Goal: Information Seeking & Learning: Learn about a topic

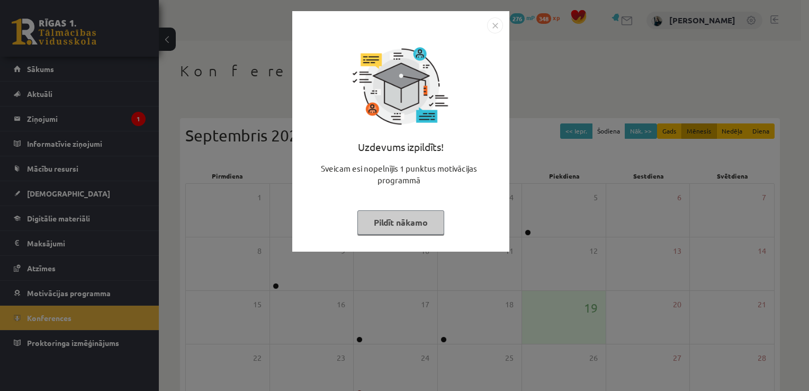
click at [427, 228] on button "Pildīt nākamo" at bounding box center [400, 222] width 87 height 24
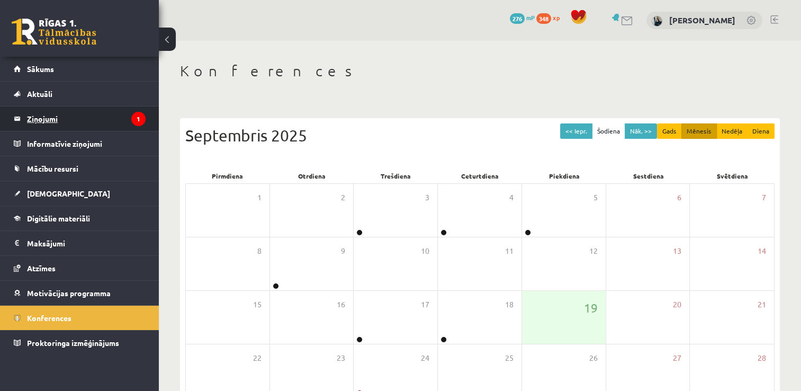
click at [47, 117] on legend "Ziņojumi 1" at bounding box center [86, 118] width 119 height 24
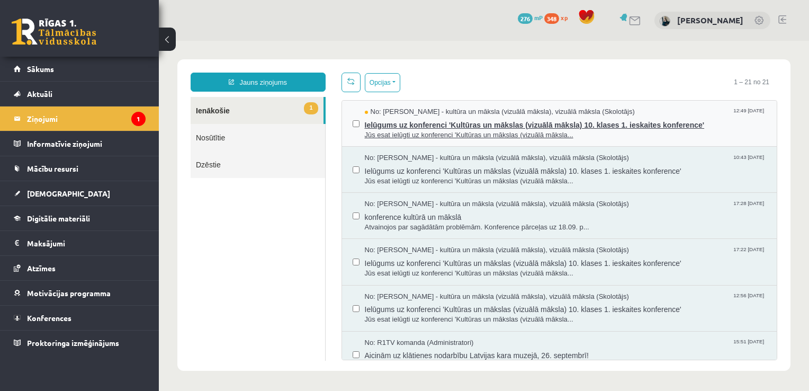
click at [383, 132] on span "Jūs esat ielūgti uz konferenci 'Kultūras un mākslas (vizuālā māksla..." at bounding box center [566, 135] width 402 height 10
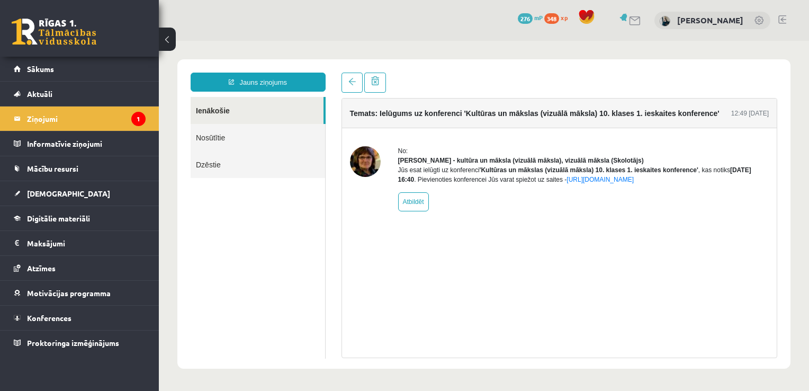
click at [203, 108] on link "Ienākošie" at bounding box center [257, 110] width 133 height 27
click at [46, 215] on span "Digitālie materiāli" at bounding box center [58, 218] width 63 height 10
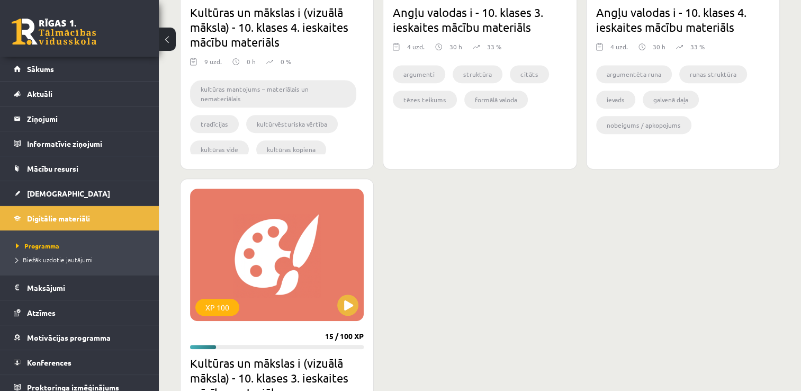
scroll to position [476, 0]
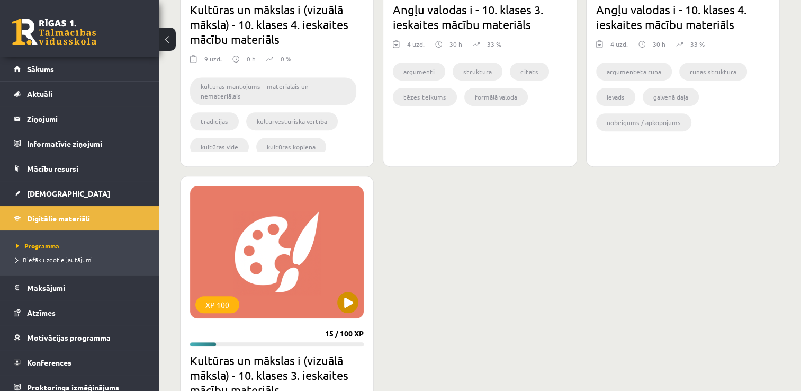
click at [341, 293] on div "XP 100" at bounding box center [277, 252] width 174 height 132
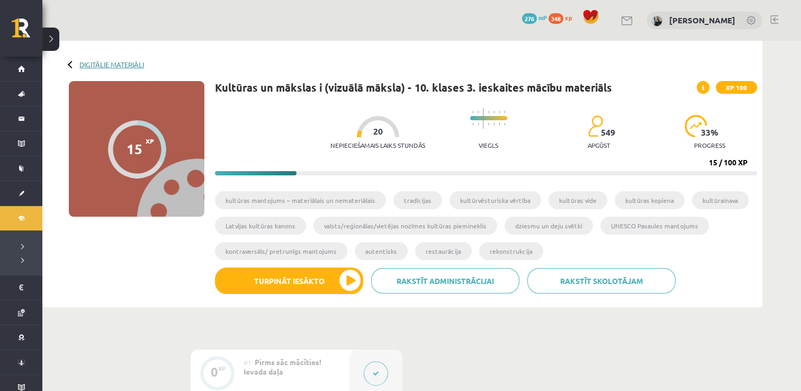
click at [125, 65] on link "Digitālie materiāli" at bounding box center [111, 64] width 65 height 8
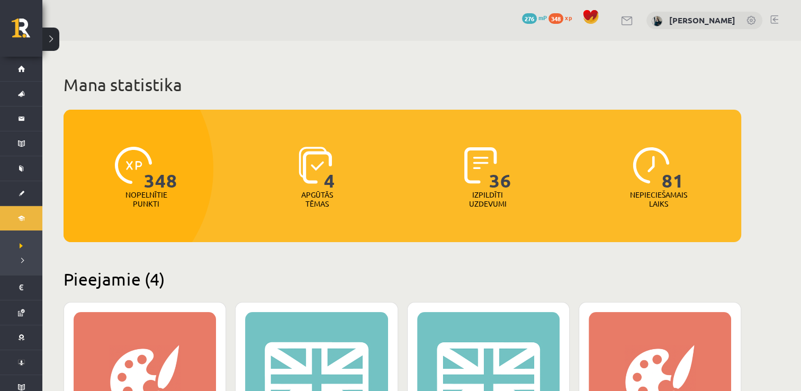
click at [180, 79] on h1 "Mana statistika" at bounding box center [402, 84] width 677 height 21
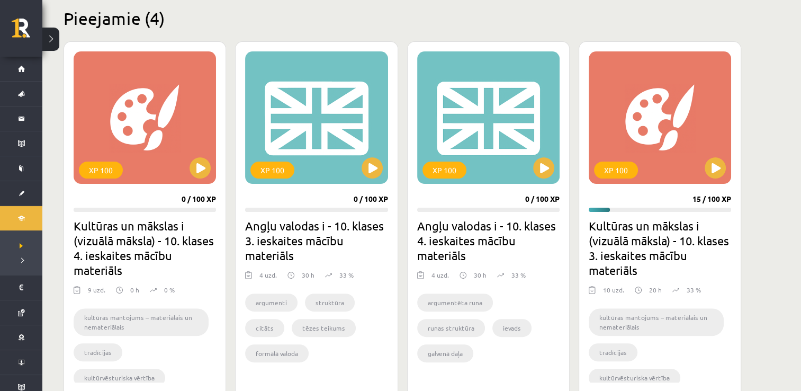
scroll to position [265, 0]
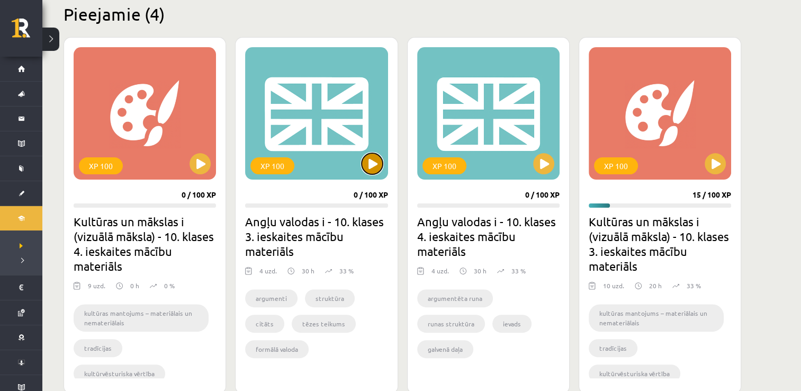
click at [379, 165] on button at bounding box center [372, 163] width 21 height 21
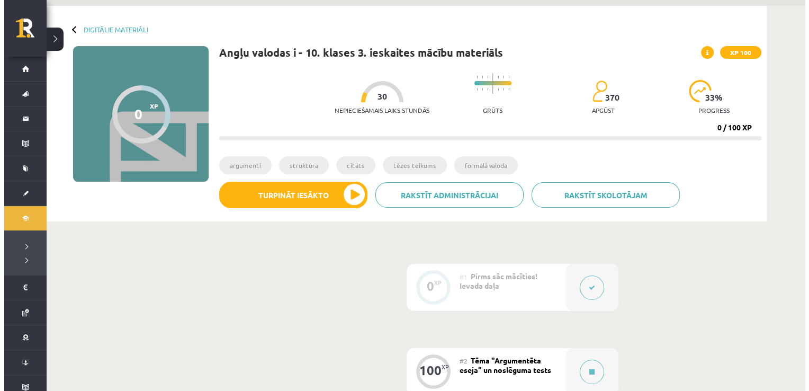
scroll to position [106, 0]
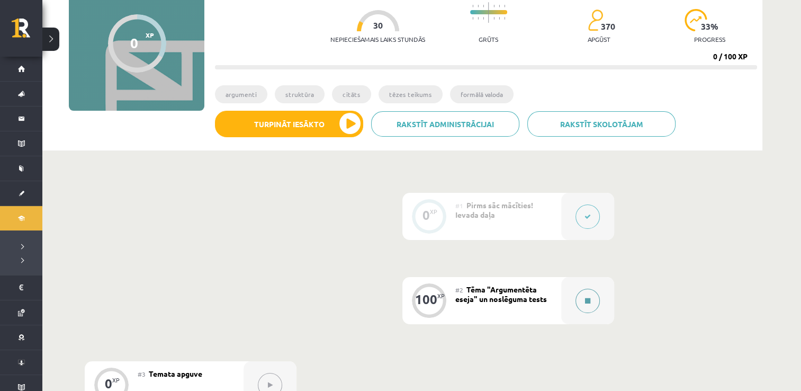
drag, startPoint x: 583, startPoint y: 216, endPoint x: 592, endPoint y: 301, distance: 85.7
click at [592, 301] on div "0 XP #1 Pirms sāc mācīties! Ievada daļa 100 XP #2 Tēma "Argumentēta eseja" un n…" at bounding box center [402, 300] width 635 height 215
click at [592, 301] on button at bounding box center [587, 300] width 24 height 24
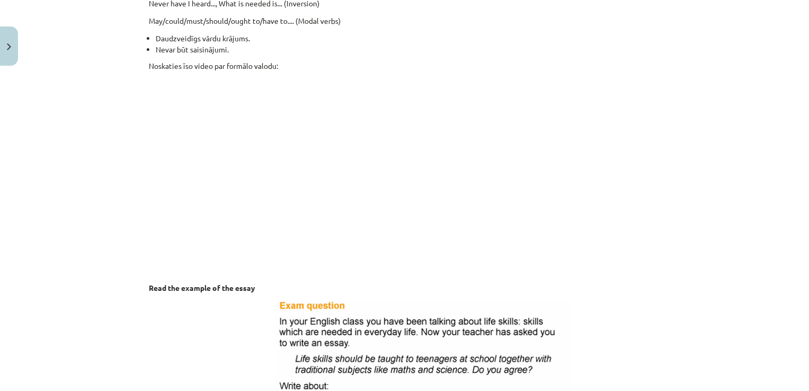
scroll to position [899, 0]
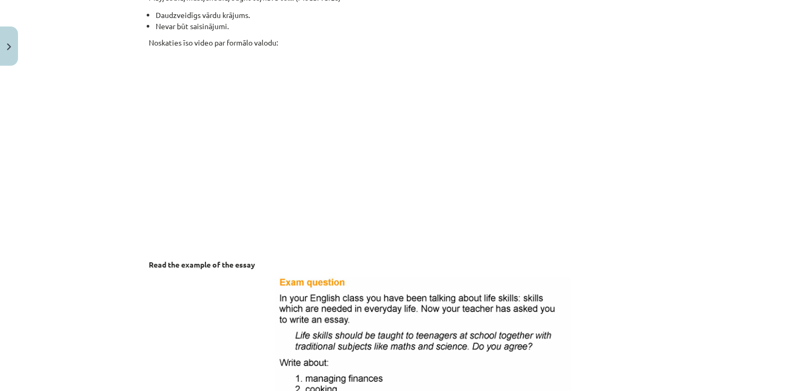
click at [565, 195] on p "Noskaties īso video par formālo valodu:" at bounding box center [404, 144] width 511 height 215
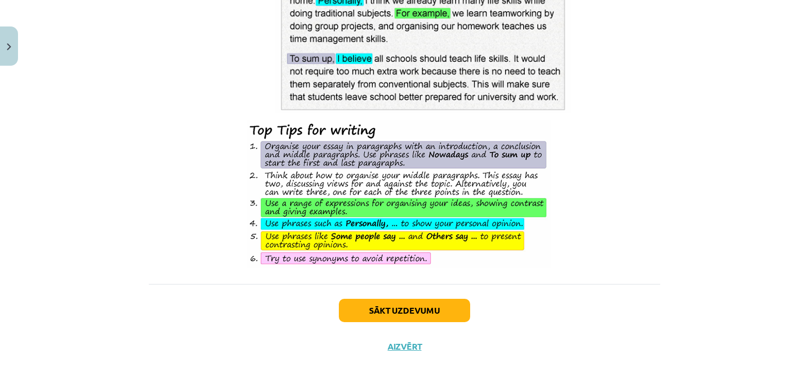
scroll to position [1500, 0]
click at [387, 308] on button "Sākt uzdevumu" at bounding box center [404, 310] width 131 height 23
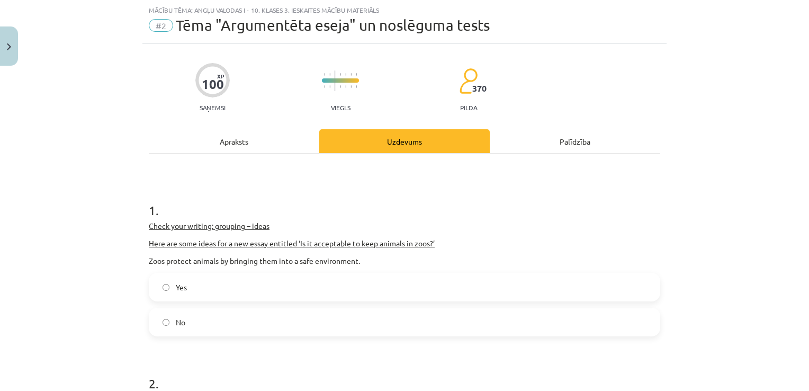
scroll to position [79, 0]
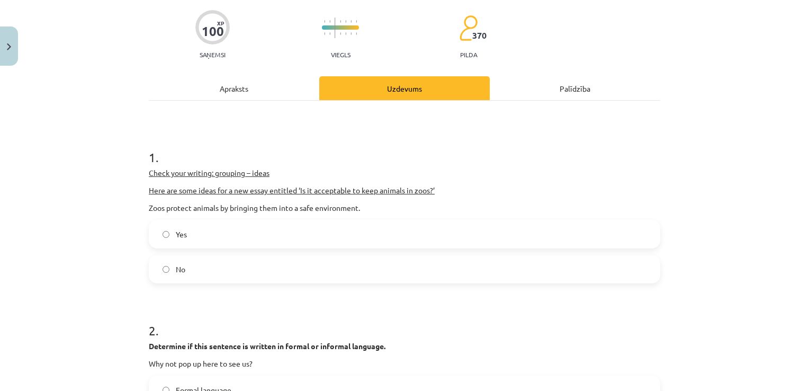
click at [188, 249] on div "Yes No" at bounding box center [404, 252] width 511 height 64
click at [192, 278] on label "No" at bounding box center [404, 269] width 509 height 26
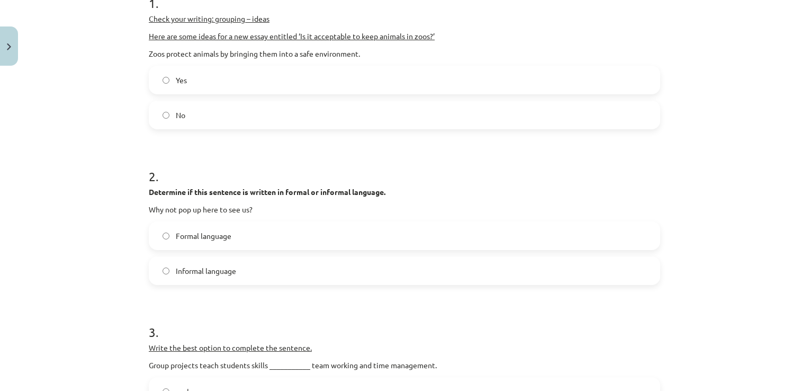
scroll to position [238, 0]
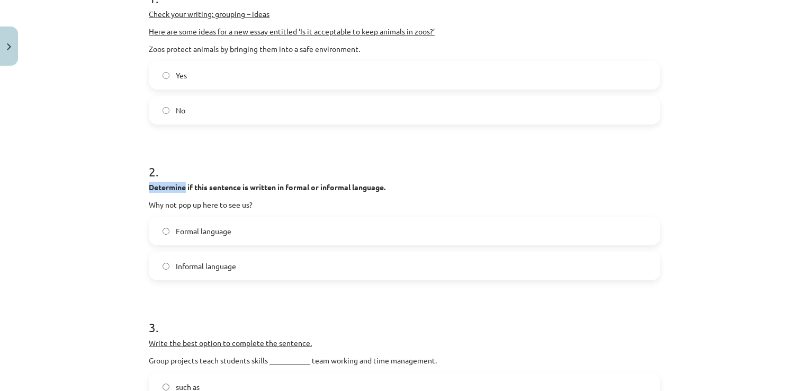
drag, startPoint x: 182, startPoint y: 189, endPoint x: 140, endPoint y: 186, distance: 41.5
copy strong "Determine"
drag, startPoint x: 301, startPoint y: 184, endPoint x: 294, endPoint y: 183, distance: 6.4
click at [294, 183] on strong "Determine if this sentence is written in formal or informal language." at bounding box center [267, 187] width 237 height 10
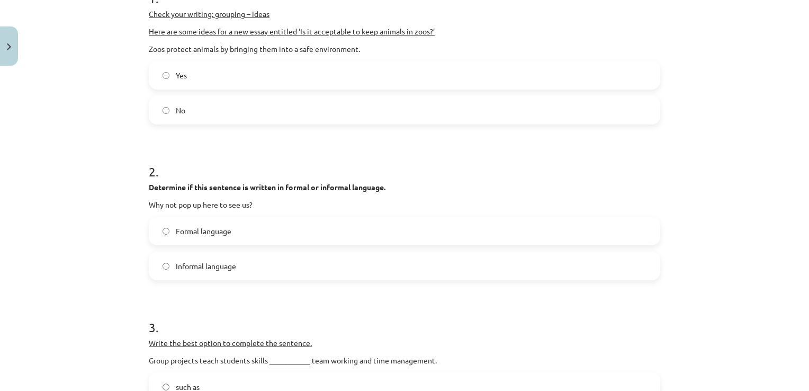
click at [209, 265] on span "Informal language" at bounding box center [206, 265] width 60 height 11
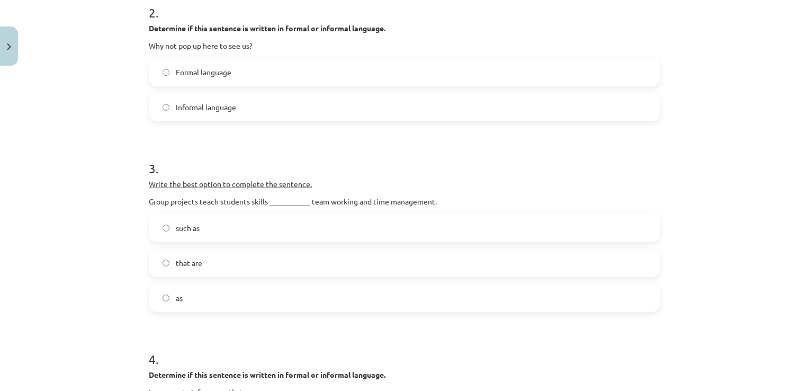
scroll to position [450, 0]
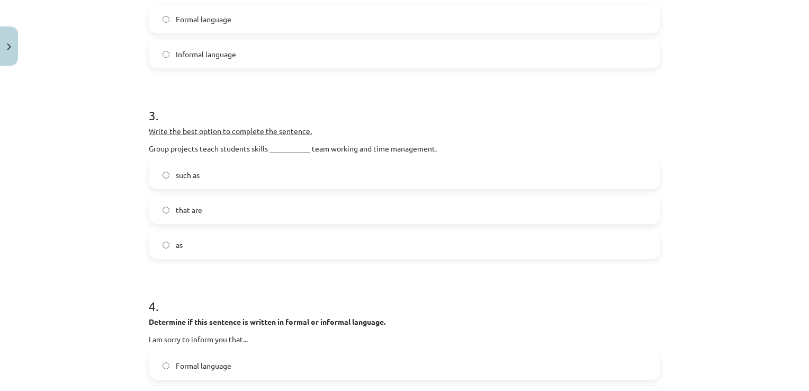
click at [113, 165] on div "Mācību tēma: Angļu valodas i - 10. klases 3. ieskaites mācību materiāls #2 Tēma…" at bounding box center [404, 195] width 809 height 391
click at [180, 178] on span "such as" at bounding box center [188, 174] width 24 height 11
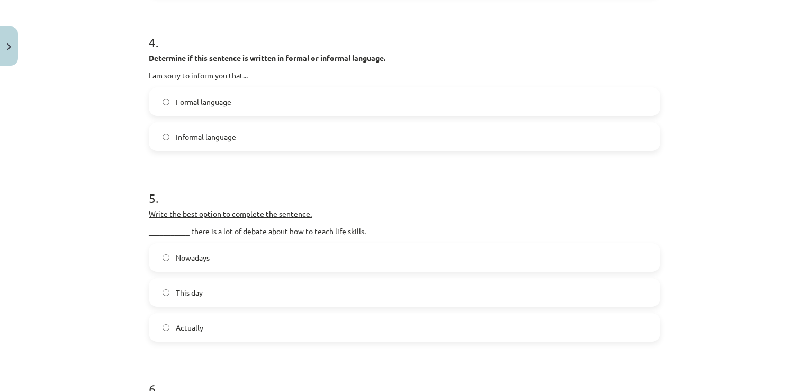
scroll to position [715, 0]
click at [185, 101] on span "Formal language" at bounding box center [204, 100] width 56 height 11
drag, startPoint x: 185, startPoint y: 101, endPoint x: 140, endPoint y: 101, distance: 45.0
click at [166, 101] on label "Formal language" at bounding box center [404, 100] width 509 height 26
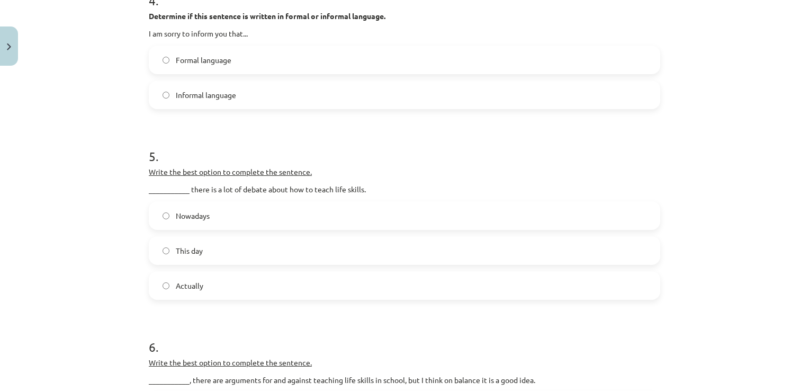
scroll to position [873, 0]
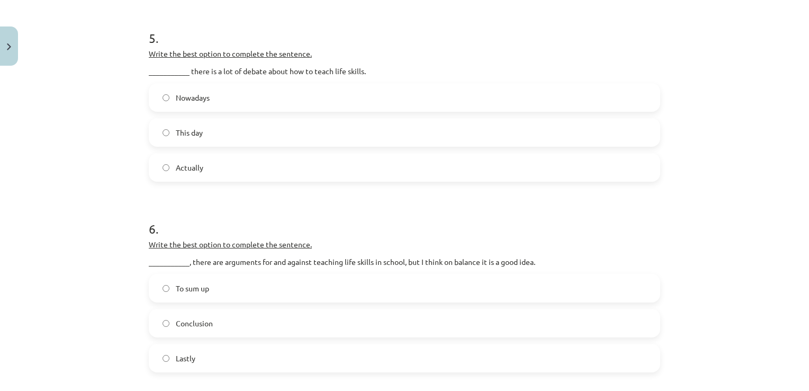
click at [160, 101] on label "Nowadays" at bounding box center [404, 97] width 509 height 26
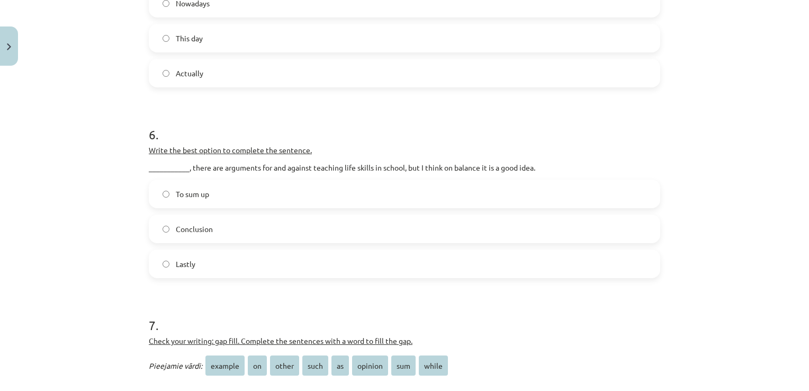
scroll to position [1032, 0]
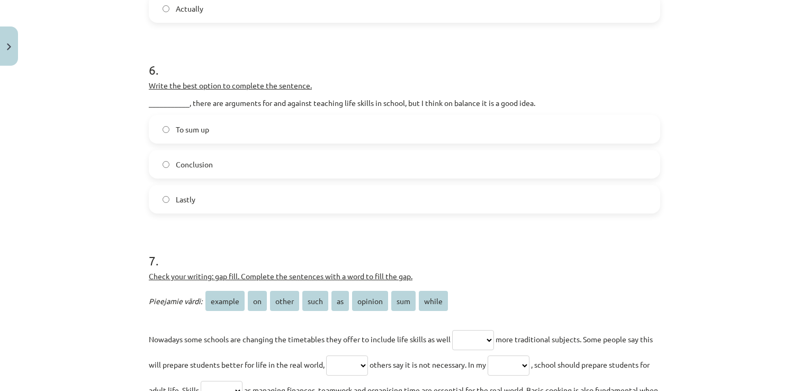
click at [192, 209] on label "Lastly" at bounding box center [404, 199] width 509 height 26
click at [190, 142] on div "To sum up" at bounding box center [404, 129] width 511 height 29
click at [171, 135] on label "To sum up" at bounding box center [404, 129] width 509 height 26
click at [150, 131] on label "To sum up" at bounding box center [404, 129] width 509 height 26
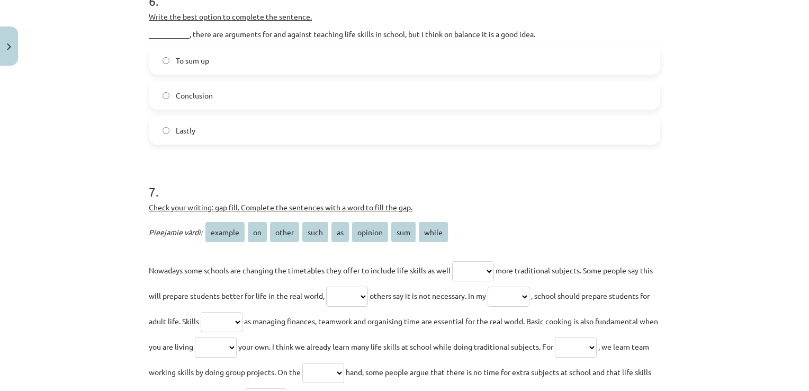
scroll to position [1138, 0]
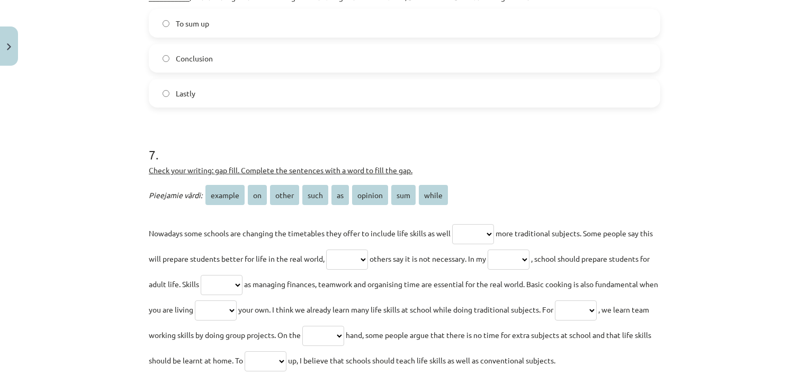
click at [491, 233] on select "******* ** ***** **** ** ******* *** *****" at bounding box center [473, 234] width 42 height 20
select select "**"
click at [452, 224] on select "******* ** ***** **** ** ******* *** *****" at bounding box center [473, 234] width 42 height 20
click at [368, 258] on select "******* ** ***** **** ** ******* *** *****" at bounding box center [347, 259] width 42 height 20
select select "*****"
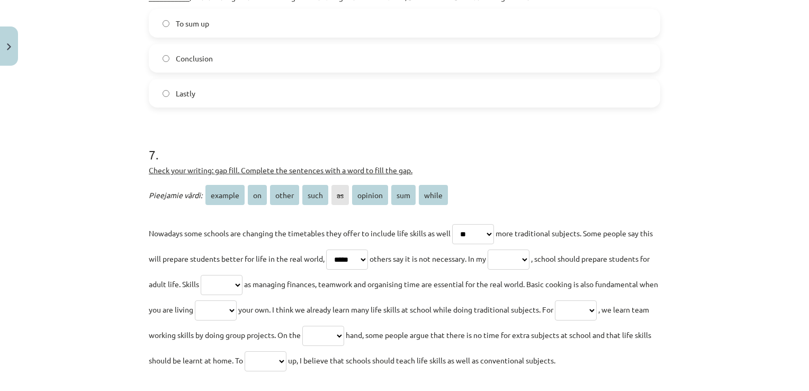
click at [339, 249] on select "******* ** ***** **** ** ******* *** *****" at bounding box center [347, 259] width 42 height 20
click at [529, 259] on select "******* ** ***** **** ** ******* *** *****" at bounding box center [508, 259] width 42 height 20
select select "*******"
click at [514, 249] on select "******* ** ***** **** ** ******* *** *****" at bounding box center [508, 259] width 42 height 20
click at [242, 285] on select "******* ** ***** **** ** ******* *** *****" at bounding box center [222, 285] width 42 height 20
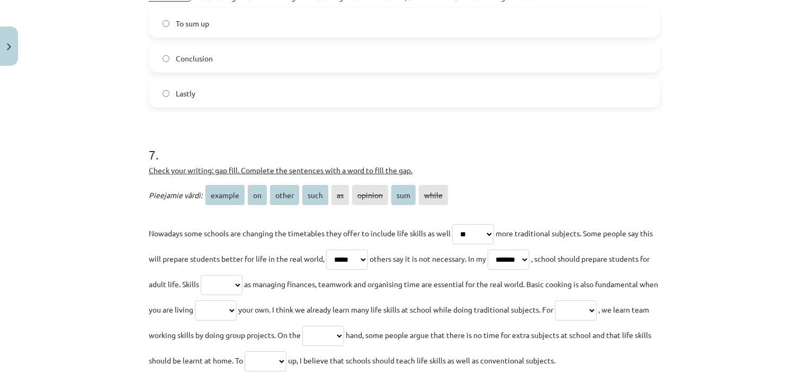
select select "****"
click at [241, 275] on select "******* ** ***** **** ** ******* *** *****" at bounding box center [222, 285] width 42 height 20
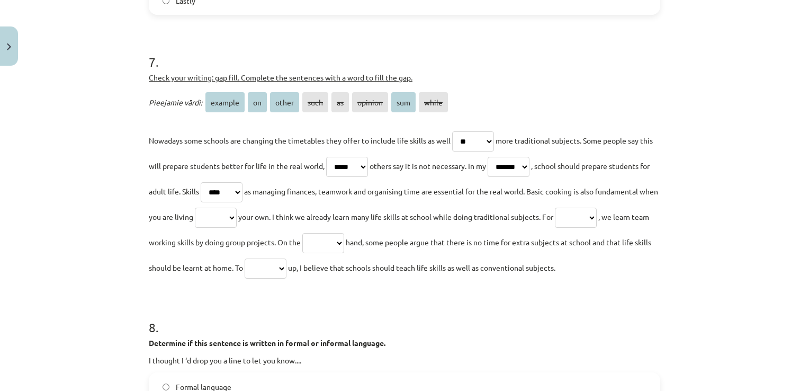
scroll to position [1230, 0]
click at [237, 223] on select "******* ** ***** **** ** ******* *** *****" at bounding box center [216, 219] width 42 height 20
select select "**"
click at [237, 209] on select "******* ** ***** **** ** ******* *** *****" at bounding box center [216, 219] width 42 height 20
click at [555, 229] on select "******* ** ***** **** ** ******* *** *****" at bounding box center [576, 219] width 42 height 20
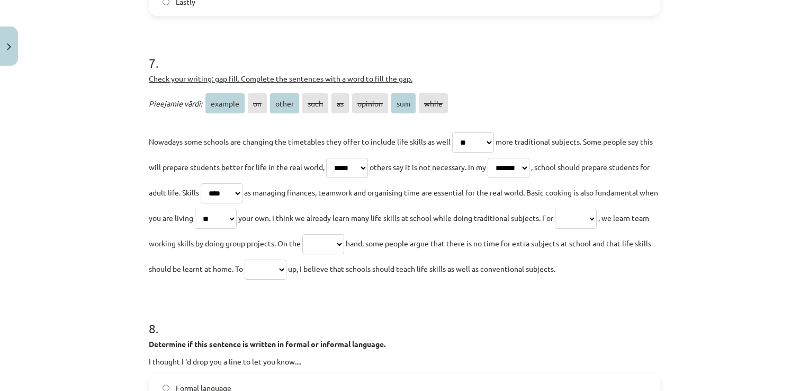
select select "*******"
click at [555, 229] on select "******* ** ***** **** ** ******* *** *****" at bounding box center [576, 219] width 42 height 20
click at [344, 234] on select "******* ** ***** **** ** ******* *** *****" at bounding box center [323, 244] width 42 height 20
click at [408, 281] on p "Nowadays some schools are changing the timetables they offer to include life sk…" at bounding box center [404, 205] width 511 height 152
click at [344, 247] on select "******* ** ***** **** ** ******* *** *****" at bounding box center [323, 244] width 42 height 20
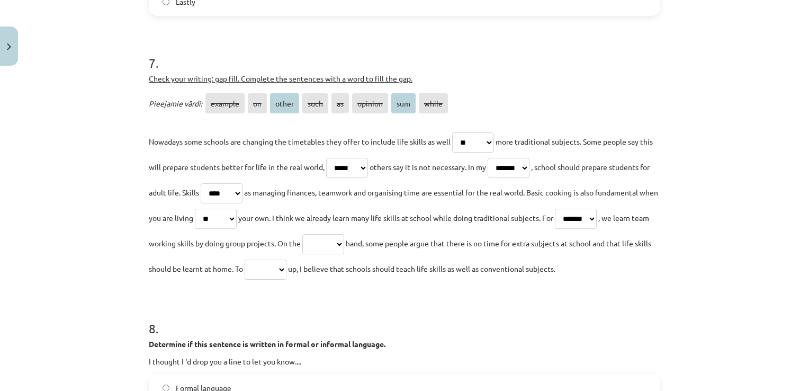
select select "*****"
click at [344, 234] on select "******* ** ***** **** ** ******* *** *****" at bounding box center [323, 244] width 42 height 20
click at [286, 269] on select "******* ** ***** **** ** ******* *** *****" at bounding box center [266, 269] width 42 height 20
select select "***"
click at [286, 259] on select "******* ** ***** **** ** ******* *** *****" at bounding box center [266, 269] width 42 height 20
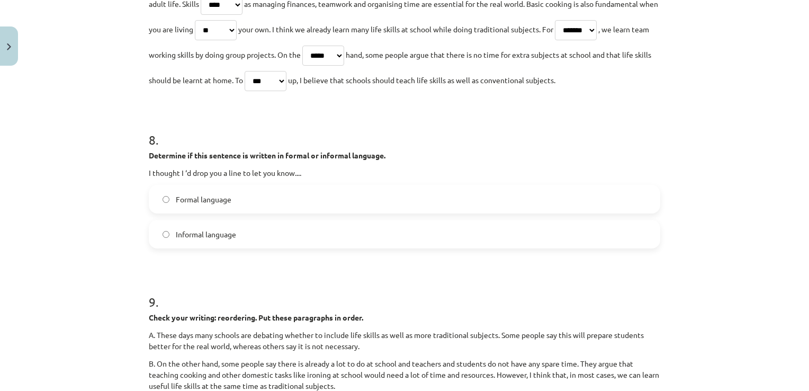
scroll to position [1419, 0]
click at [257, 247] on label "Informal language" at bounding box center [404, 233] width 509 height 26
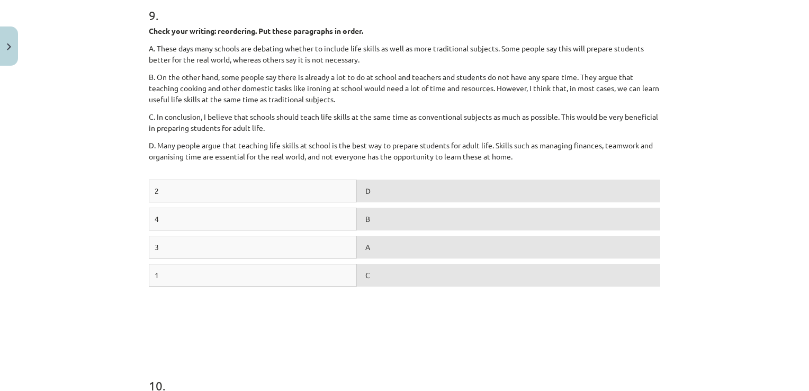
scroll to position [1705, 0]
drag, startPoint x: 332, startPoint y: 272, endPoint x: 324, endPoint y: 301, distance: 30.2
click at [324, 301] on div "2 D 4 B 3 A 1 C" at bounding box center [404, 258] width 511 height 159
drag, startPoint x: 324, startPoint y: 301, endPoint x: 264, endPoint y: 299, distance: 60.4
click at [264, 286] on div "1" at bounding box center [253, 274] width 208 height 23
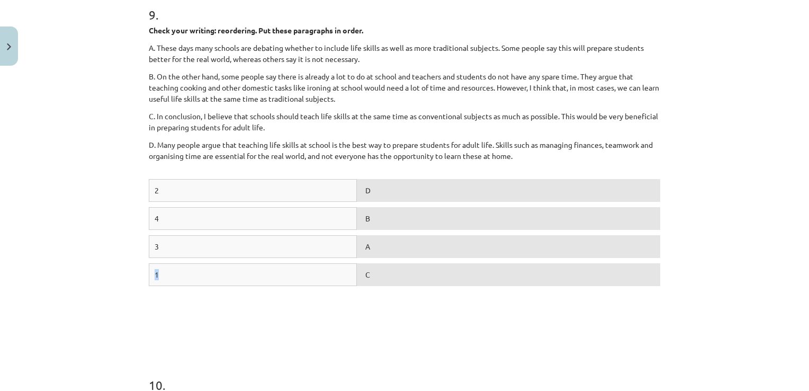
click at [180, 291] on div "1 C" at bounding box center [404, 277] width 511 height 28
drag, startPoint x: 180, startPoint y: 313, endPoint x: 167, endPoint y: 301, distance: 18.0
click at [167, 291] on div "1 C" at bounding box center [404, 277] width 511 height 28
drag, startPoint x: 150, startPoint y: 215, endPoint x: 155, endPoint y: 239, distance: 24.8
click at [155, 239] on div "2 D 4 B 3 A 1 C" at bounding box center [404, 258] width 511 height 159
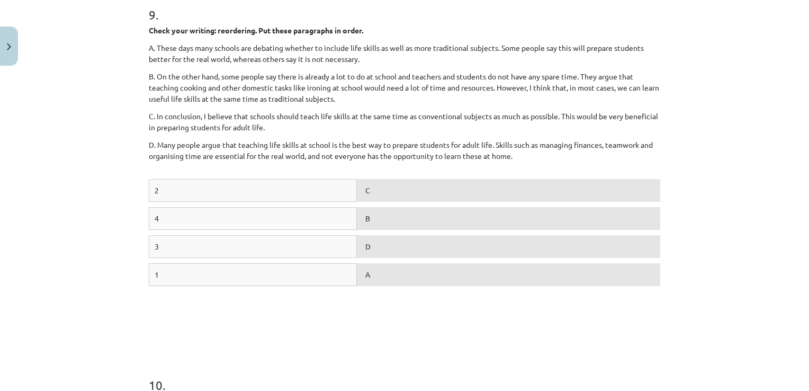
click at [375, 317] on div "2 C 4 B 3 D 1 A" at bounding box center [404, 258] width 511 height 159
click at [304, 323] on div "2 D 4 C 3 B 1 A" at bounding box center [404, 258] width 511 height 159
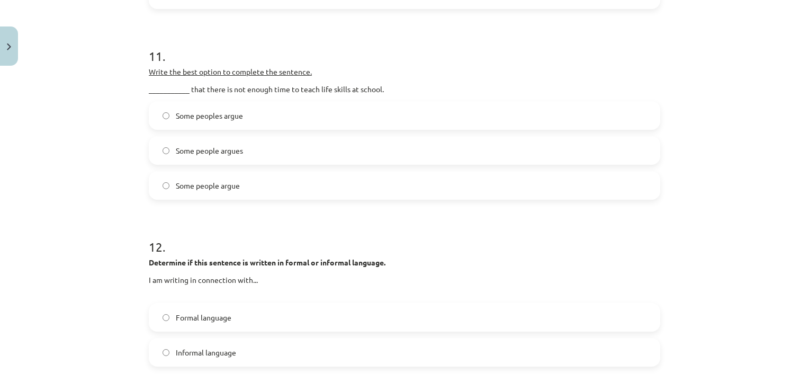
scroll to position [2205, 0]
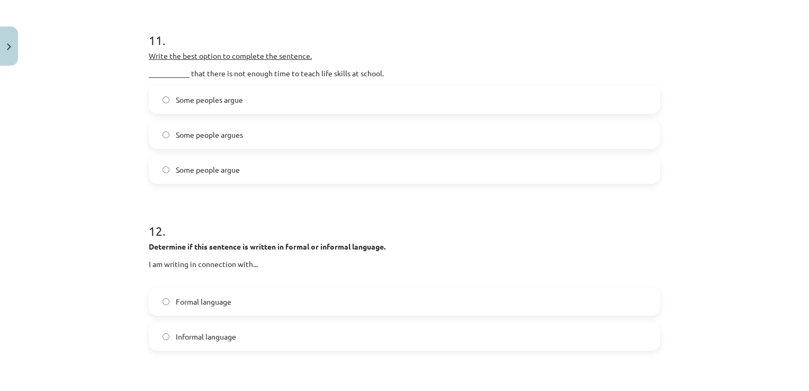
click at [203, 175] on span "Some people argue" at bounding box center [208, 169] width 64 height 11
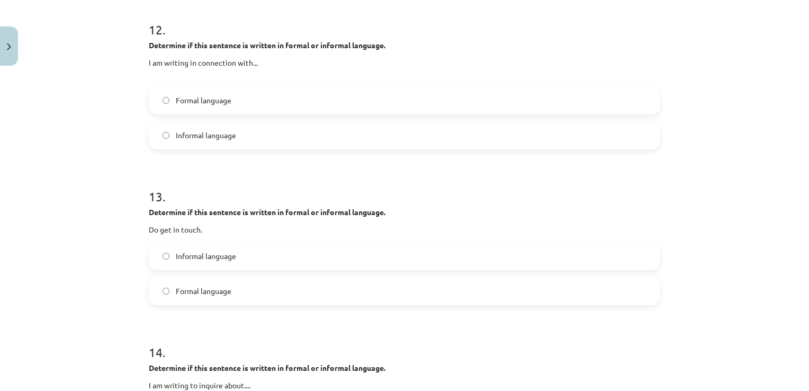
scroll to position [2417, 0]
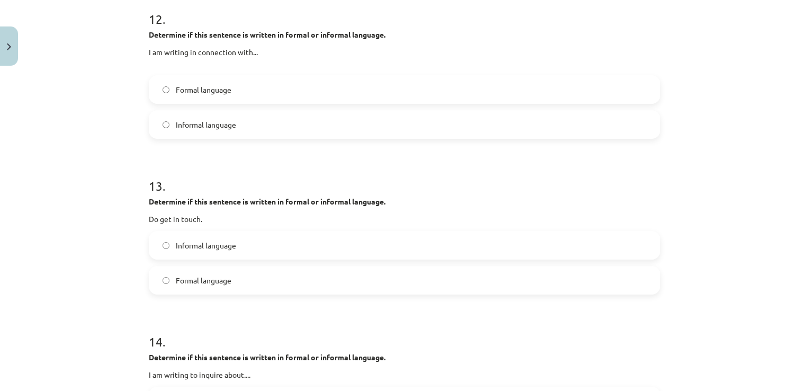
click at [163, 103] on label "Formal language" at bounding box center [404, 89] width 509 height 26
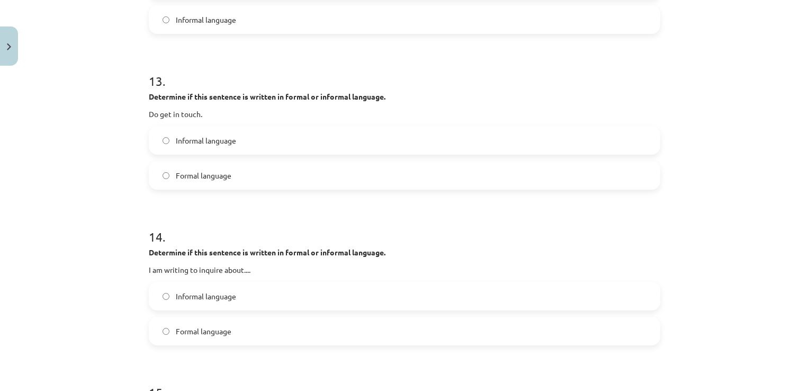
scroll to position [2523, 0]
click at [180, 152] on label "Informal language" at bounding box center [404, 139] width 509 height 26
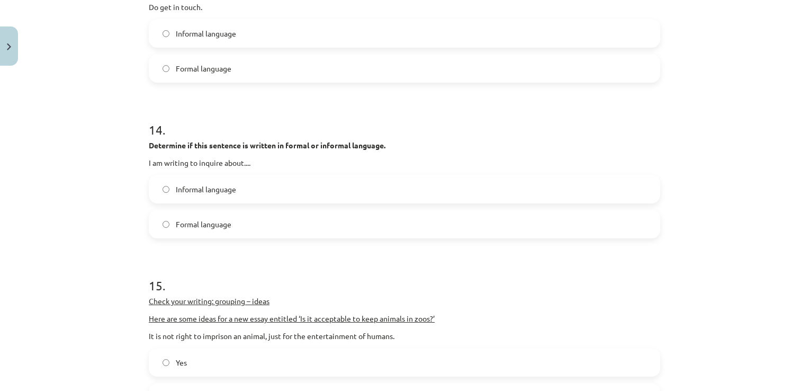
scroll to position [2681, 0]
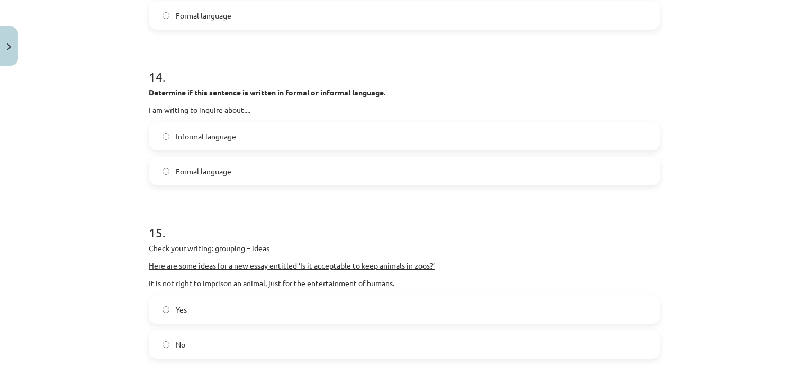
click at [174, 149] on label "Informal language" at bounding box center [404, 136] width 509 height 26
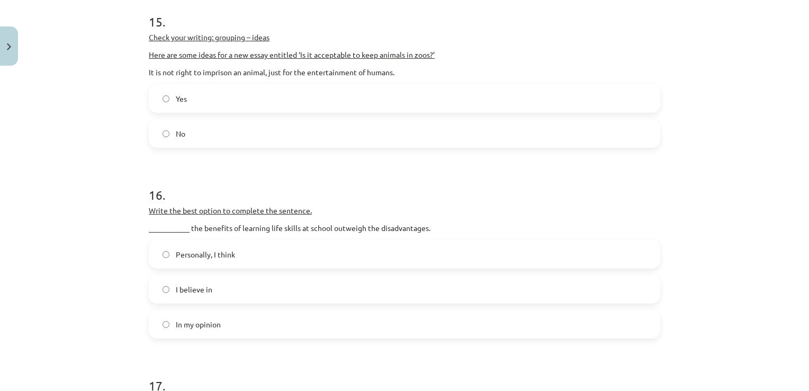
scroll to position [2893, 0]
click at [176, 103] on span "Yes" at bounding box center [181, 97] width 11 height 11
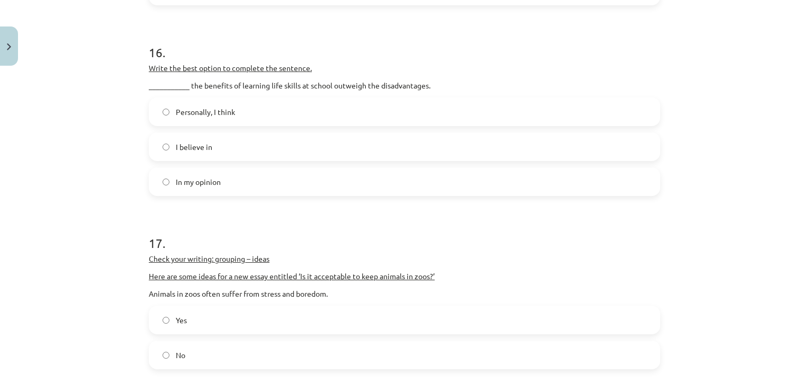
scroll to position [3052, 0]
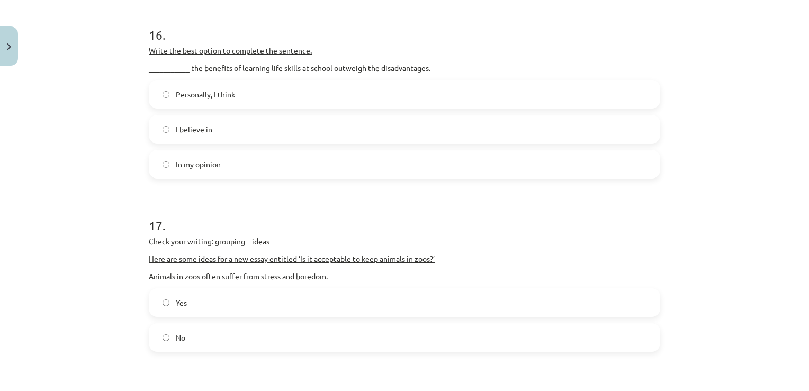
click at [173, 107] on label "Personally, I think" at bounding box center [404, 94] width 509 height 26
drag, startPoint x: 332, startPoint y: 95, endPoint x: 345, endPoint y: 94, distance: 12.2
click at [345, 74] on p "___________ the benefits of learning life skills at school outweigh the disadva…" at bounding box center [404, 67] width 511 height 11
drag, startPoint x: 345, startPoint y: 94, endPoint x: 332, endPoint y: 92, distance: 12.5
click at [332, 74] on p "___________ the benefits of learning life skills at school outweigh the disadva…" at bounding box center [404, 67] width 511 height 11
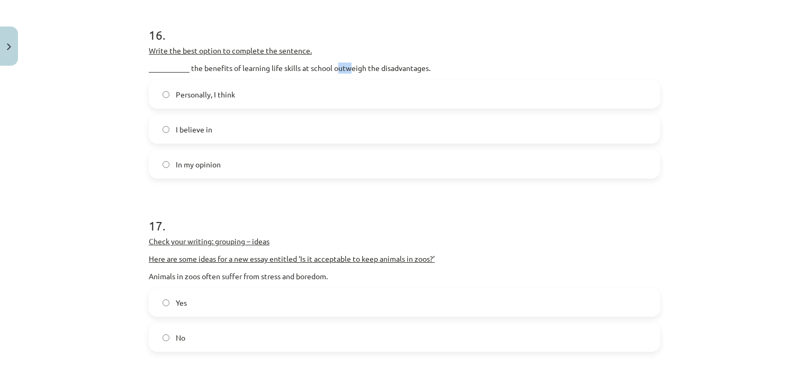
drag, startPoint x: 332, startPoint y: 92, endPoint x: 345, endPoint y: 94, distance: 12.9
click at [345, 74] on p "___________ the benefits of learning life skills at school outweigh the disadva…" at bounding box center [404, 67] width 511 height 11
drag, startPoint x: 345, startPoint y: 94, endPoint x: 362, endPoint y: 94, distance: 16.9
click at [362, 74] on p "___________ the benefits of learning life skills at school outweigh the disadva…" at bounding box center [404, 67] width 511 height 11
copy p "outweigh"
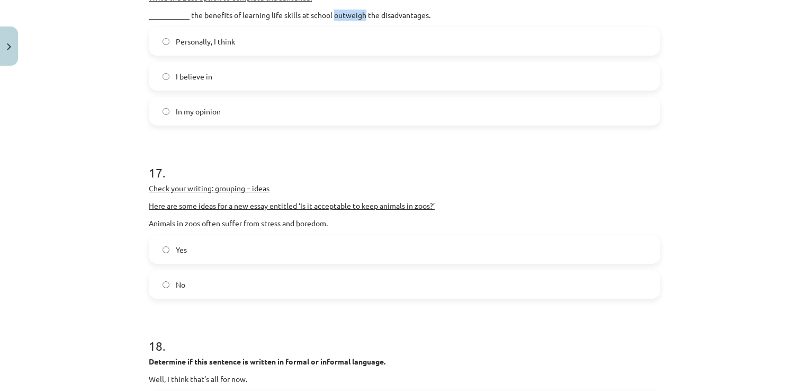
scroll to position [3158, 0]
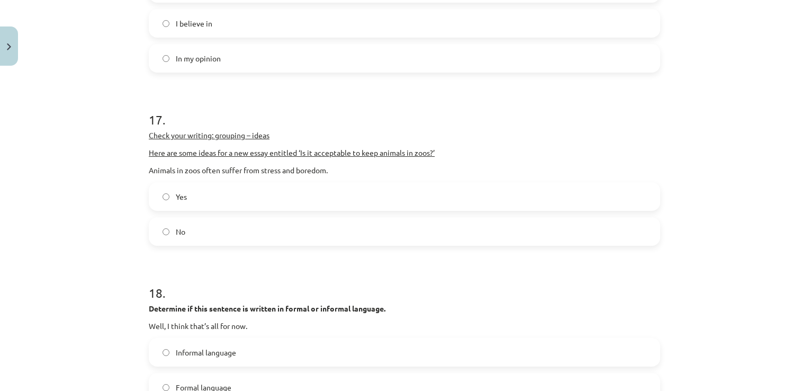
click at [274, 245] on label "No" at bounding box center [404, 231] width 509 height 26
click at [169, 210] on label "Yes" at bounding box center [404, 196] width 509 height 26
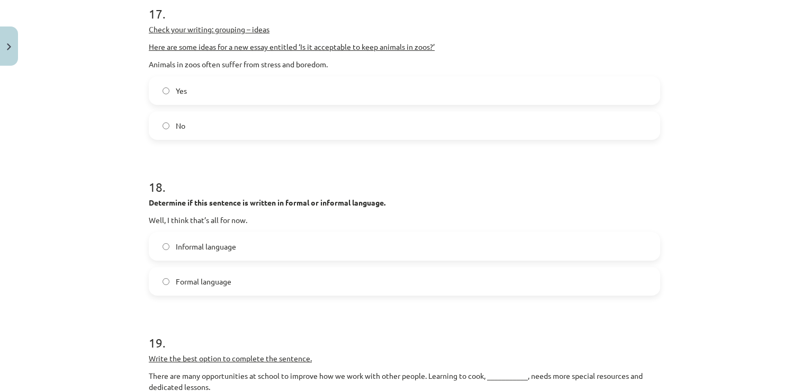
scroll to position [3317, 0]
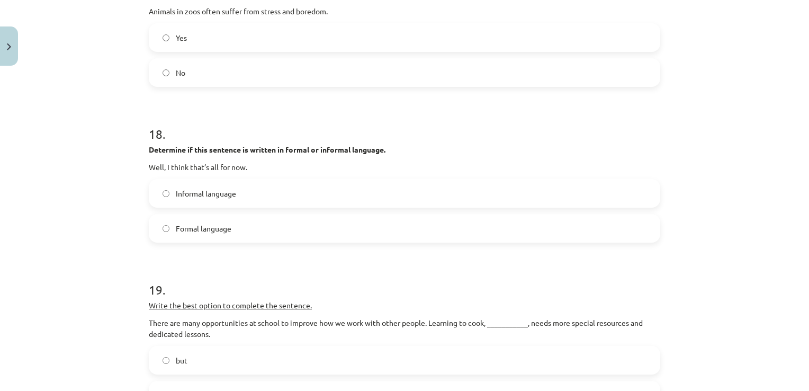
click at [169, 206] on label "Informal language" at bounding box center [404, 193] width 509 height 26
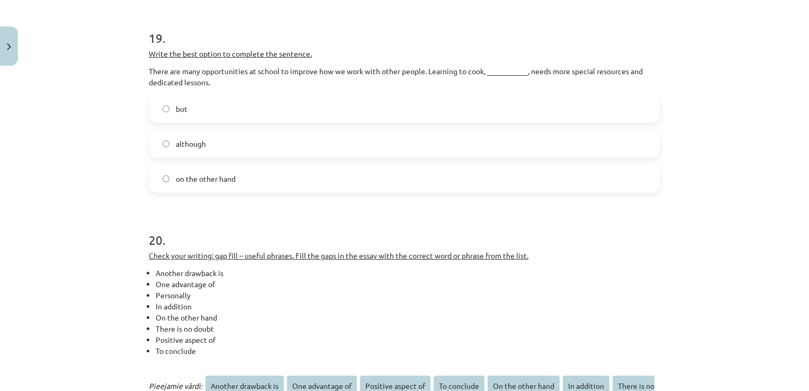
scroll to position [3581, 0]
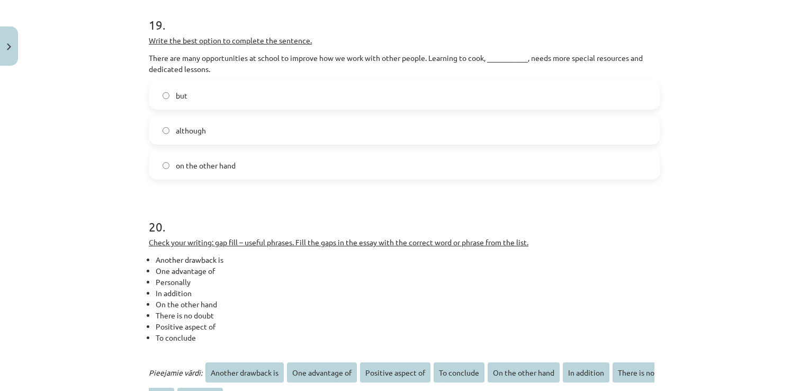
click at [211, 143] on label "although" at bounding box center [404, 130] width 509 height 26
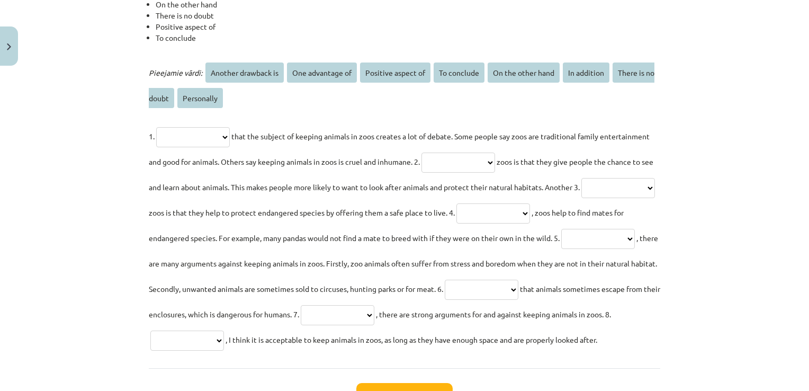
scroll to position [3899, 0]
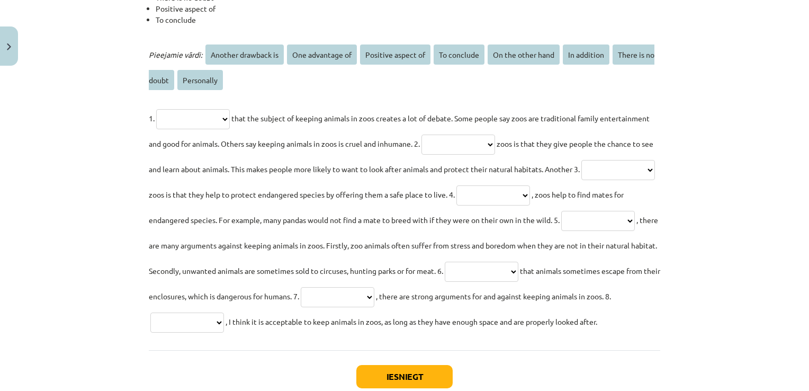
click at [230, 129] on select "**********" at bounding box center [193, 119] width 74 height 20
select select "**********"
click at [156, 129] on select "**********" at bounding box center [193, 119] width 74 height 20
click at [495, 155] on select "**********" at bounding box center [458, 144] width 74 height 20
select select "**********"
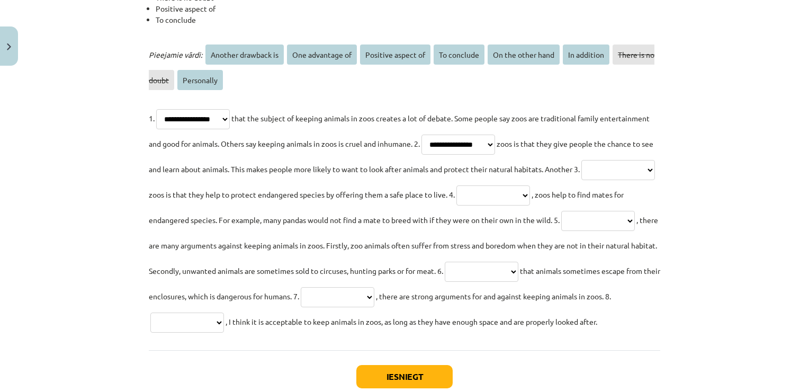
click at [473, 155] on select "**********" at bounding box center [458, 144] width 74 height 20
click at [581, 180] on select "**********" at bounding box center [618, 170] width 74 height 20
select select "**********"
click at [581, 180] on select "**********" at bounding box center [618, 170] width 74 height 20
click at [456, 205] on select "**********" at bounding box center [493, 195] width 74 height 20
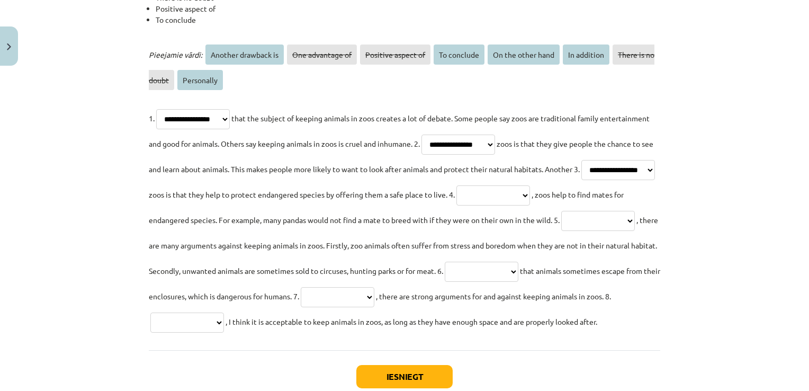
select select "**********"
click at [456, 205] on select "**********" at bounding box center [493, 195] width 74 height 20
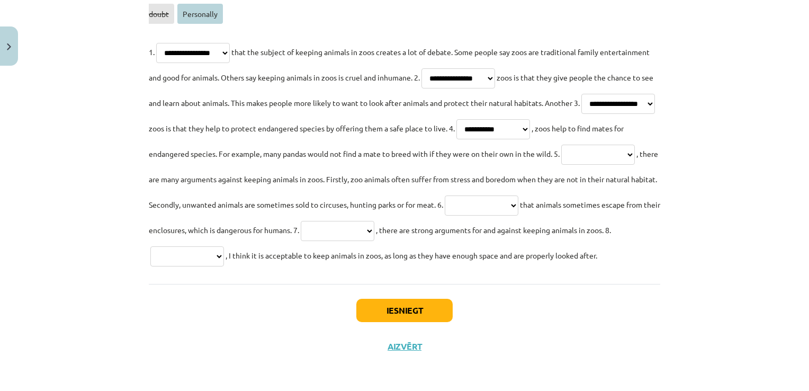
scroll to position [4015, 0]
click at [561, 148] on select "**********" at bounding box center [598, 154] width 74 height 20
select select "**********"
click at [561, 144] on select "**********" at bounding box center [598, 154] width 74 height 20
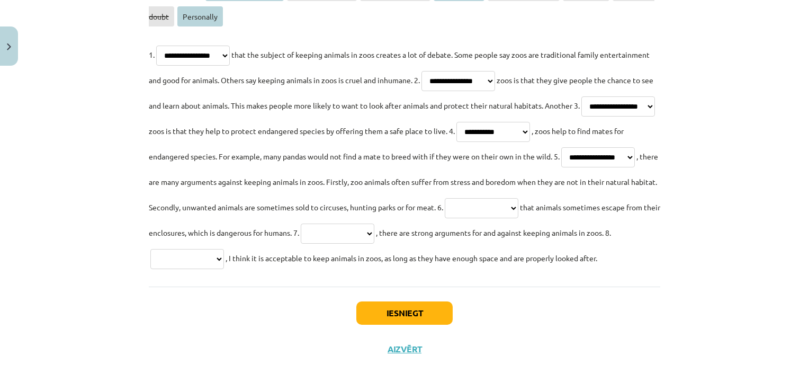
click at [445, 218] on select "**********" at bounding box center [482, 208] width 74 height 20
select select "**********"
click at [445, 218] on select "**********" at bounding box center [482, 208] width 74 height 20
click at [301, 243] on select "**********" at bounding box center [338, 233] width 74 height 20
select select "**********"
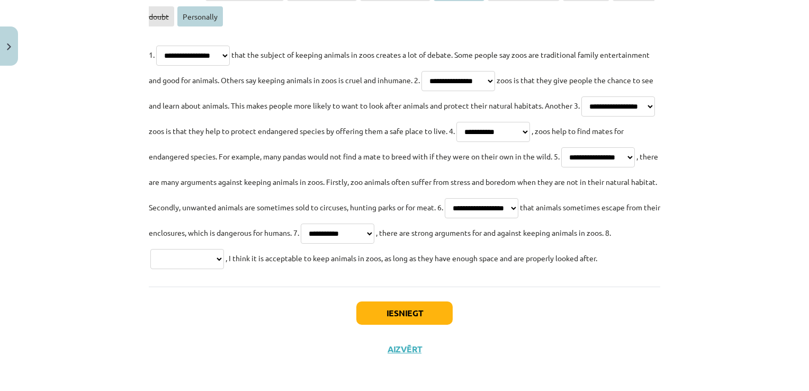
click at [301, 243] on select "**********" at bounding box center [338, 233] width 74 height 20
click at [224, 269] on select "**********" at bounding box center [187, 259] width 74 height 20
select select "**********"
click at [224, 269] on select "**********" at bounding box center [187, 259] width 74 height 20
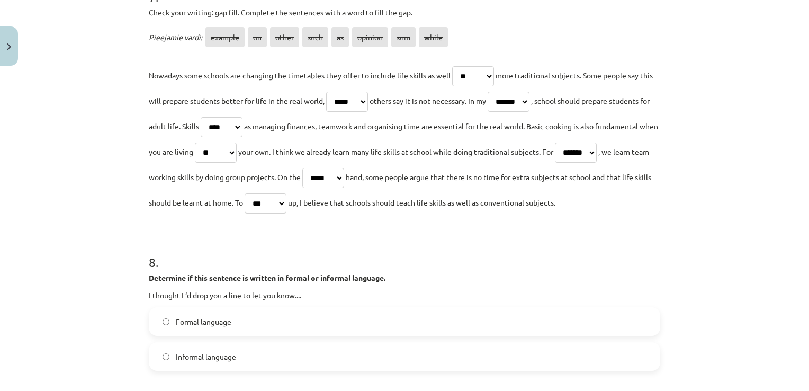
scroll to position [0, 0]
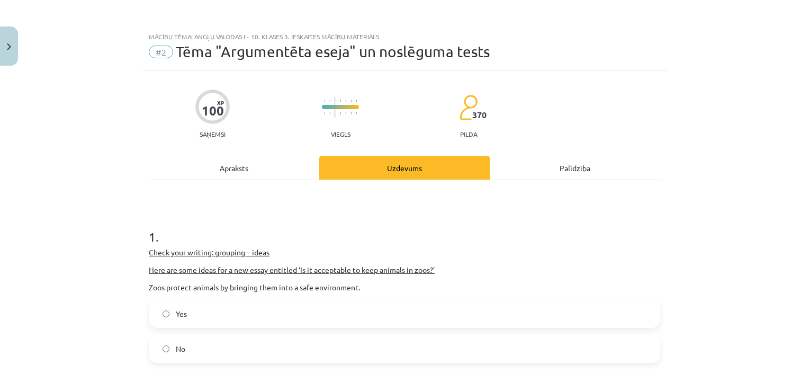
drag, startPoint x: 554, startPoint y: 253, endPoint x: 597, endPoint y: -39, distance: 295.4
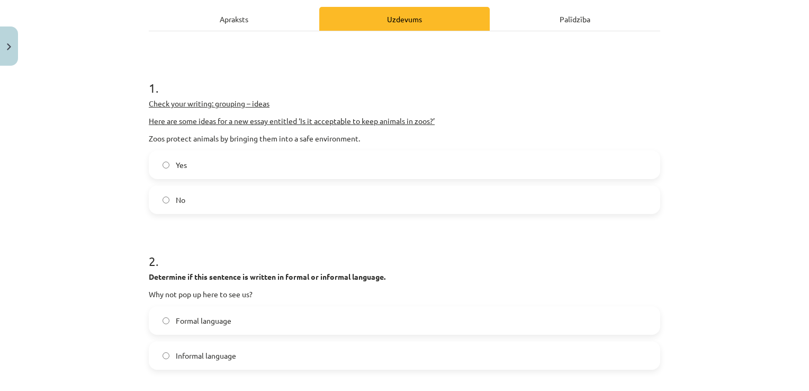
scroll to position [212, 0]
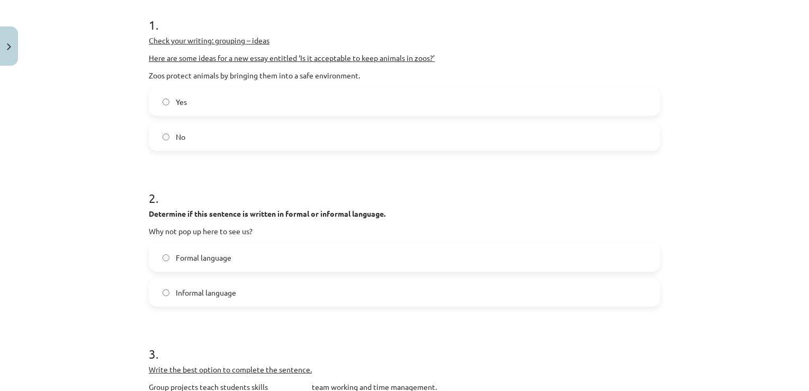
click at [165, 102] on label "Yes" at bounding box center [404, 101] width 509 height 26
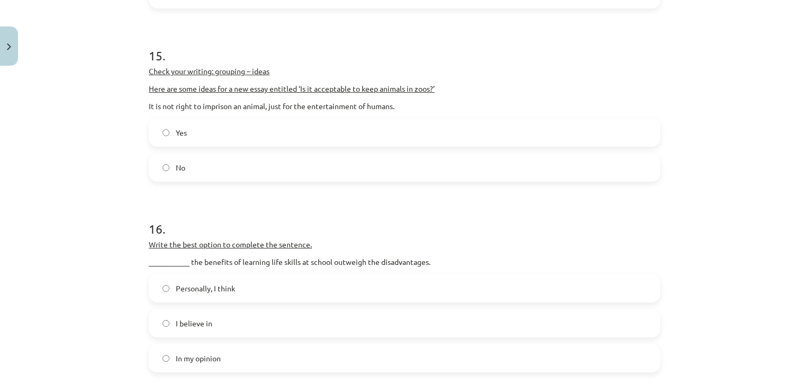
scroll to position [2805, 0]
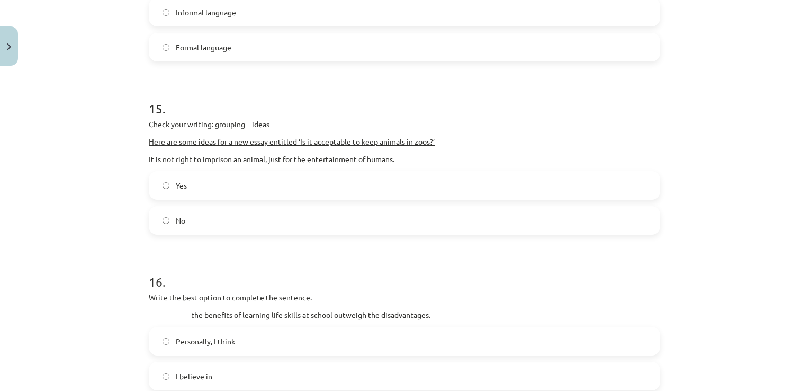
click at [188, 60] on label "Formal language" at bounding box center [404, 47] width 509 height 26
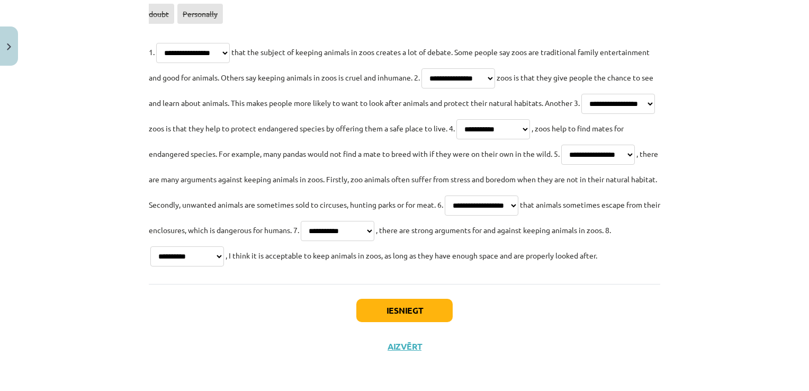
scroll to position [4015, 0]
click at [386, 310] on button "Iesniegt" at bounding box center [404, 310] width 96 height 23
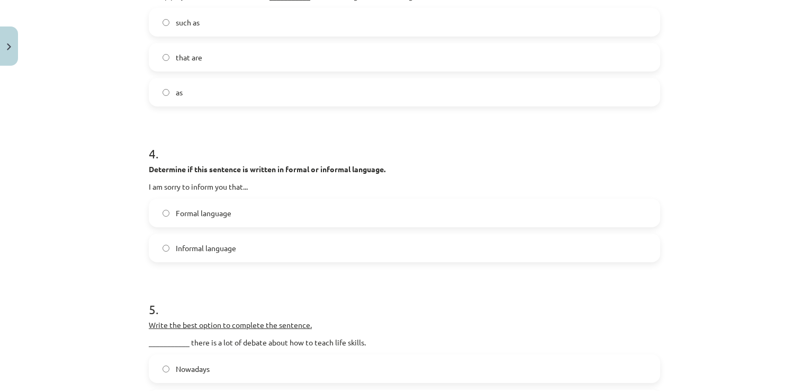
scroll to position [0, 0]
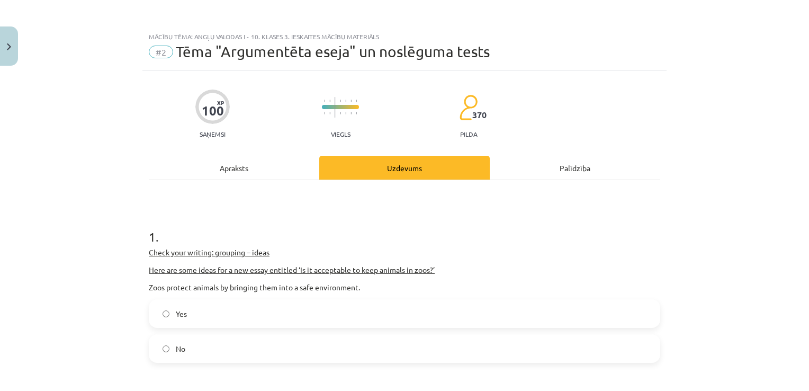
drag, startPoint x: 356, startPoint y: 225, endPoint x: 358, endPoint y: -39, distance: 264.7
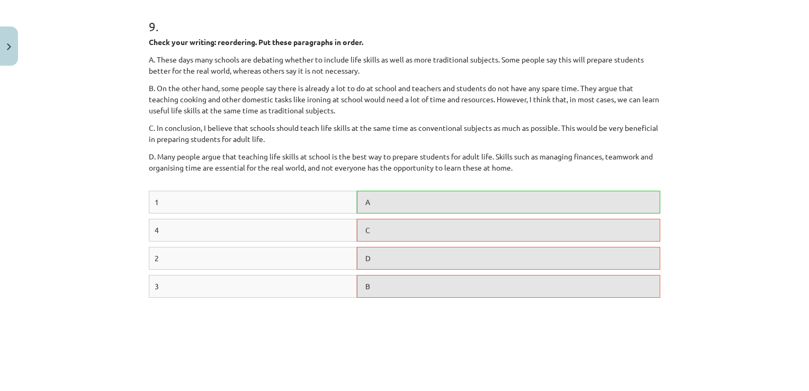
scroll to position [1694, 0]
click at [398, 297] on div "B" at bounding box center [508, 285] width 303 height 23
drag, startPoint x: 363, startPoint y: 278, endPoint x: 352, endPoint y: 253, distance: 27.7
click at [352, 253] on div "1 A 4 C 2 D 3 B" at bounding box center [404, 269] width 511 height 159
drag, startPoint x: 352, startPoint y: 253, endPoint x: 261, endPoint y: 192, distance: 109.4
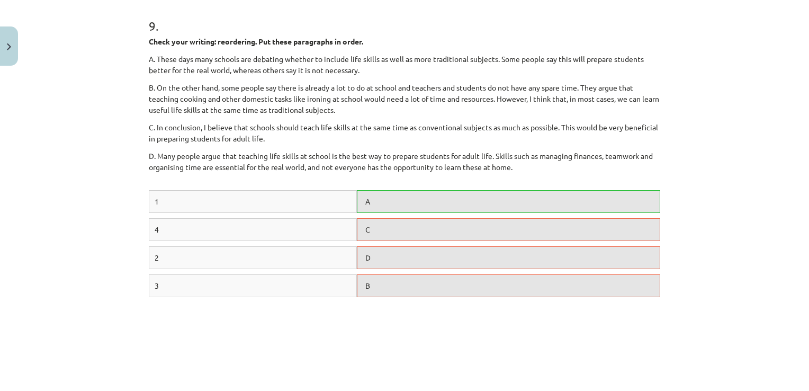
click at [261, 184] on p "D. Many people argue that teaching life skills at school is the best way to pre…" at bounding box center [404, 166] width 511 height 33
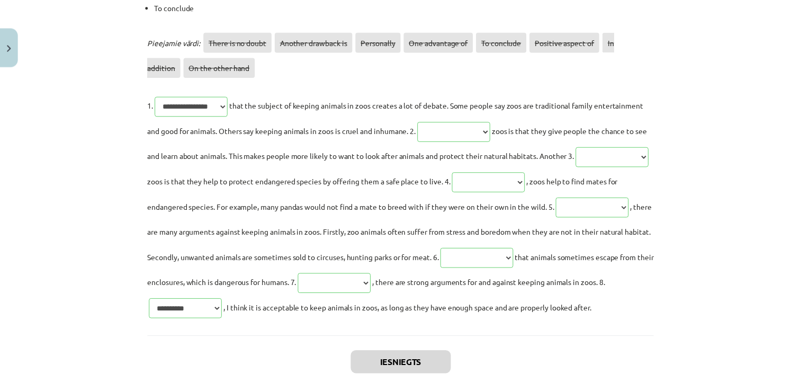
scroll to position [4048, 0]
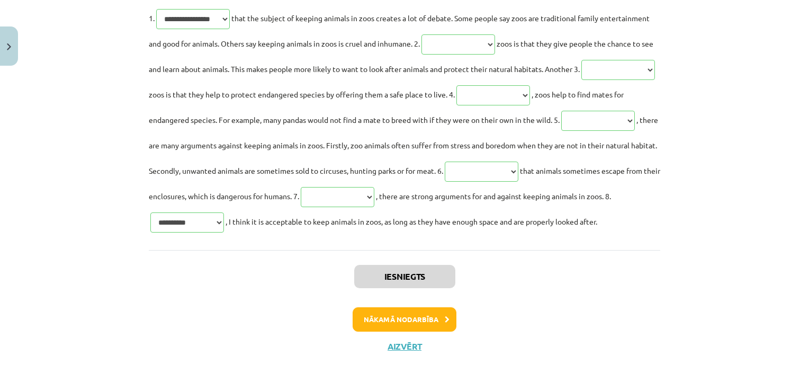
drag, startPoint x: 406, startPoint y: 340, endPoint x: 406, endPoint y: 350, distance: 10.1
click at [406, 350] on div "Iesniegts Nākamā nodarbība Aizvērt" at bounding box center [404, 304] width 511 height 108
click at [406, 350] on button "Aizvērt" at bounding box center [404, 346] width 40 height 11
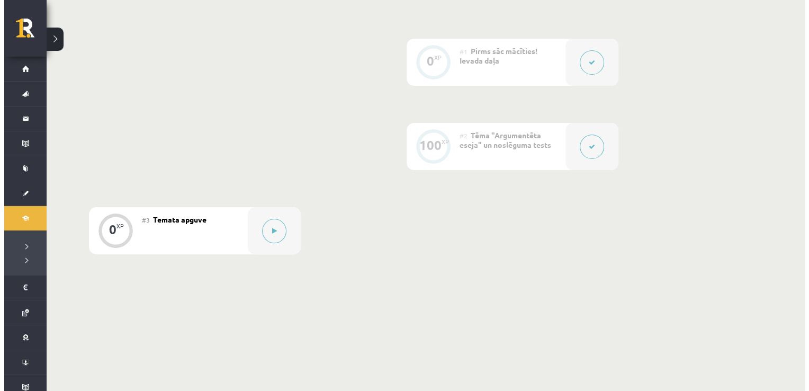
scroll to position [260, 0]
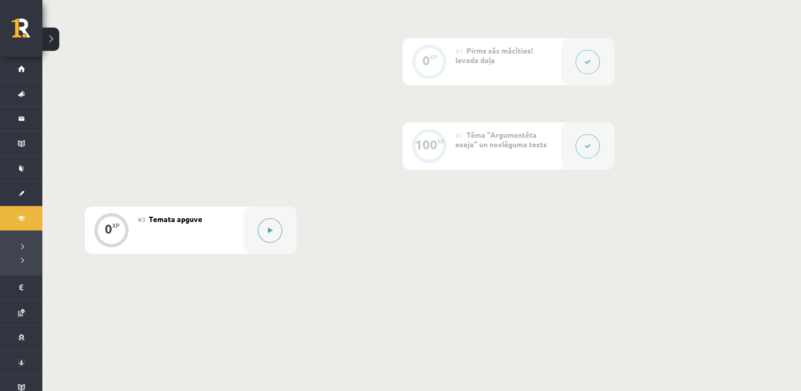
click at [268, 233] on button at bounding box center [270, 230] width 24 height 24
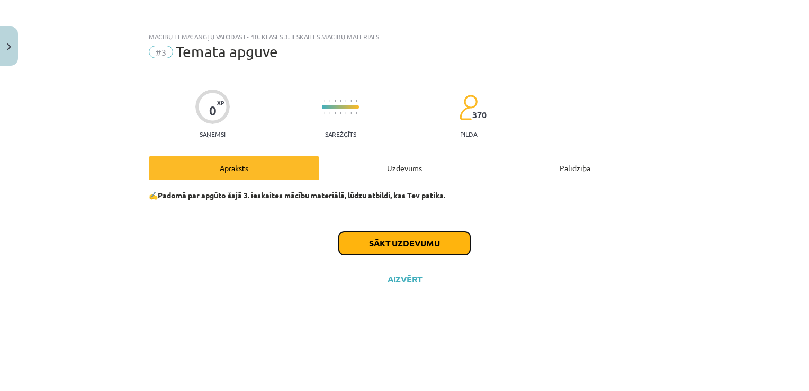
click at [382, 236] on button "Sākt uzdevumu" at bounding box center [404, 242] width 131 height 23
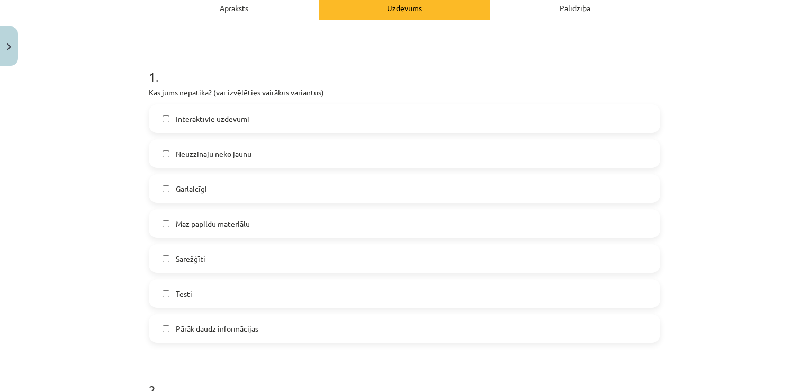
scroll to position [162, 0]
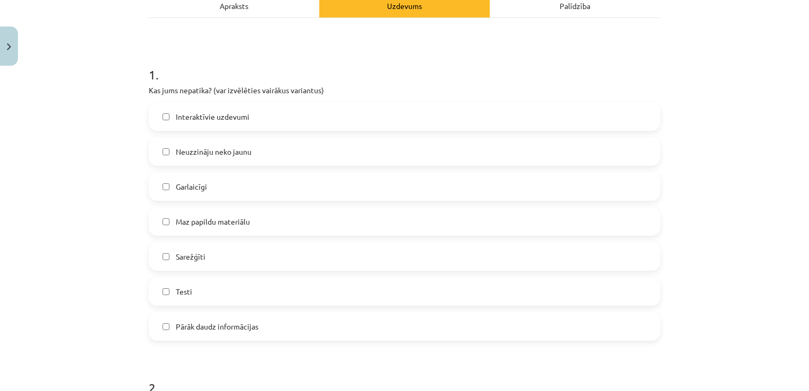
click at [208, 104] on label "Interaktīvie uzdevumi" at bounding box center [404, 116] width 509 height 26
click at [176, 118] on span "Interaktīvie uzdevumi" at bounding box center [213, 116] width 74 height 11
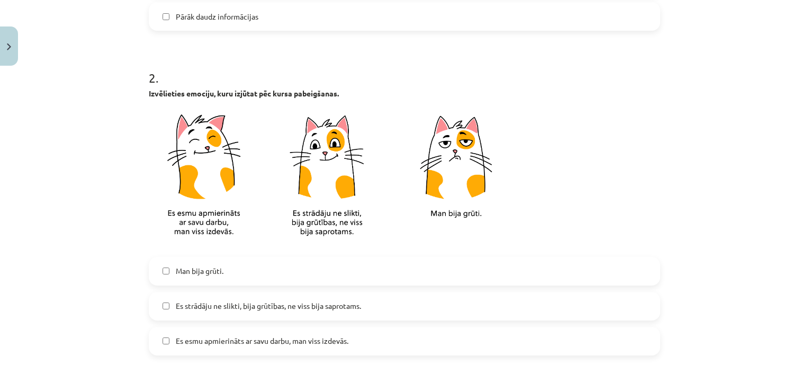
scroll to position [570, 0]
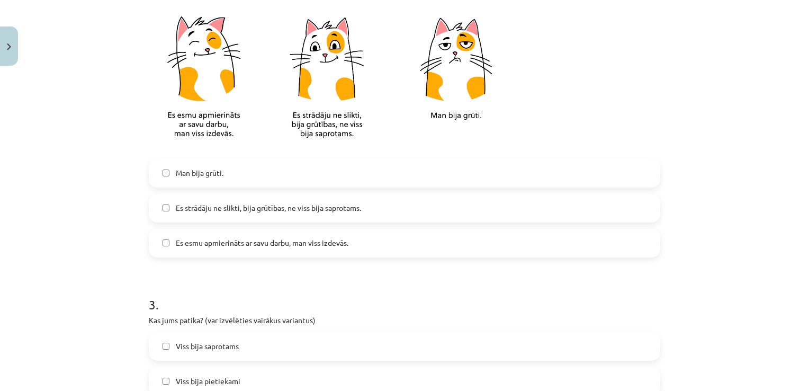
click at [231, 206] on span "Es strādāju ne slikti, bija grūtības, ne viss bija saprotams." at bounding box center [268, 207] width 185 height 11
click at [237, 240] on span "Es esmu apmierināts ar savu darbu, man viss izdevās." at bounding box center [262, 242] width 173 height 11
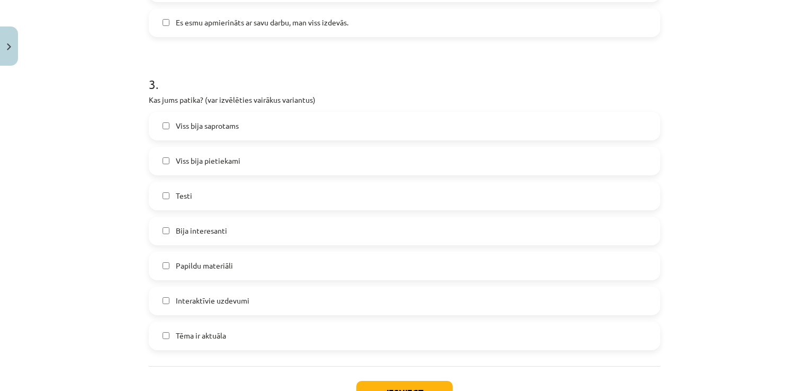
scroll to position [793, 0]
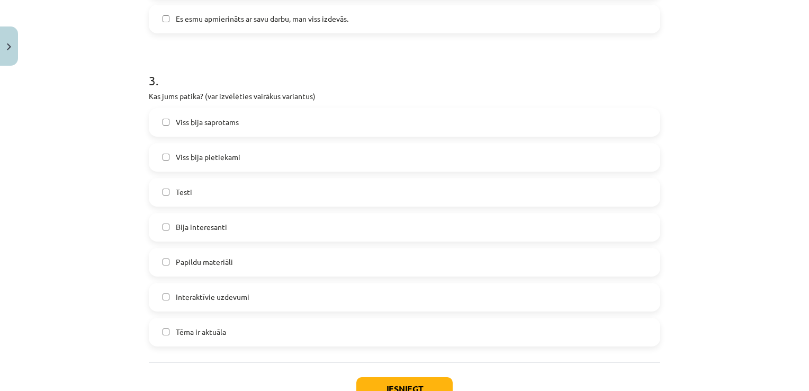
click at [156, 127] on label "Viss bija saprotams" at bounding box center [404, 122] width 509 height 26
click at [166, 188] on label "Testi" at bounding box center [404, 192] width 509 height 26
click at [158, 267] on label "Papildu materiāli" at bounding box center [404, 262] width 509 height 26
click at [165, 301] on label "Interaktīvie uzdevumi" at bounding box center [404, 297] width 509 height 26
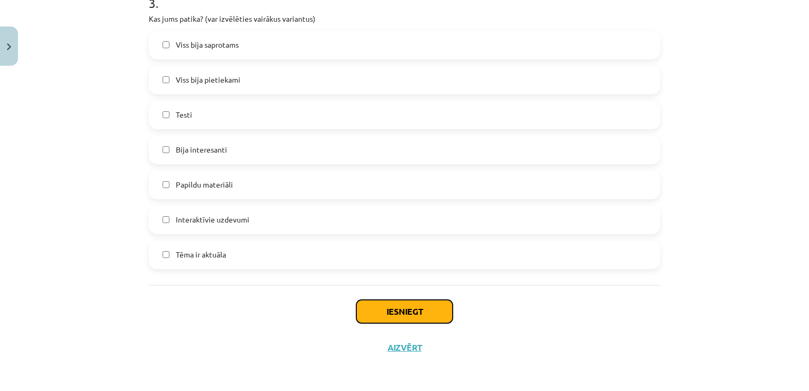
click at [437, 303] on button "Iesniegt" at bounding box center [404, 311] width 96 height 23
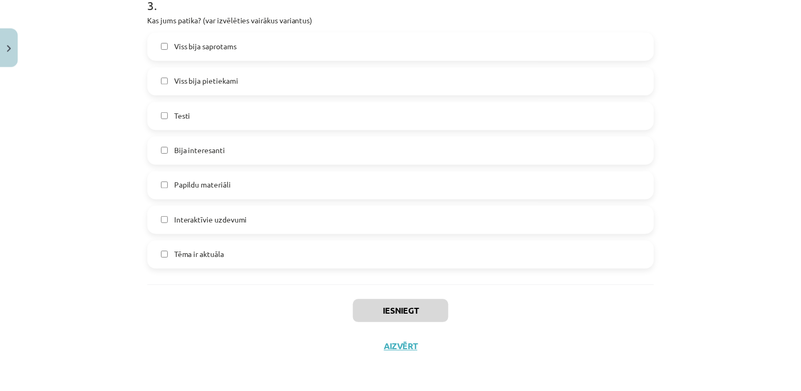
scroll to position [260, 0]
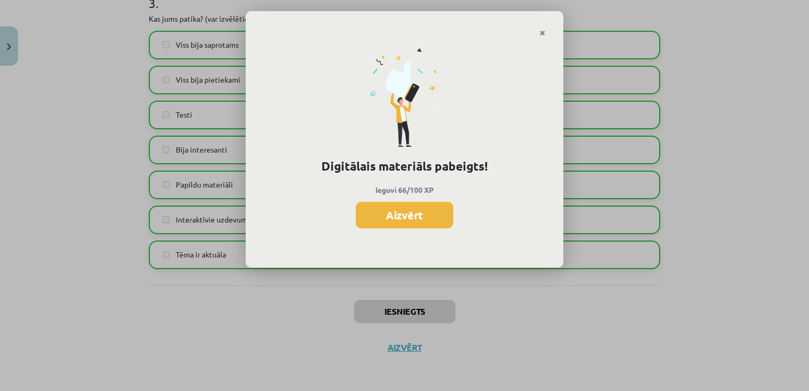
click at [396, 222] on button "Aizvērt" at bounding box center [404, 215] width 97 height 26
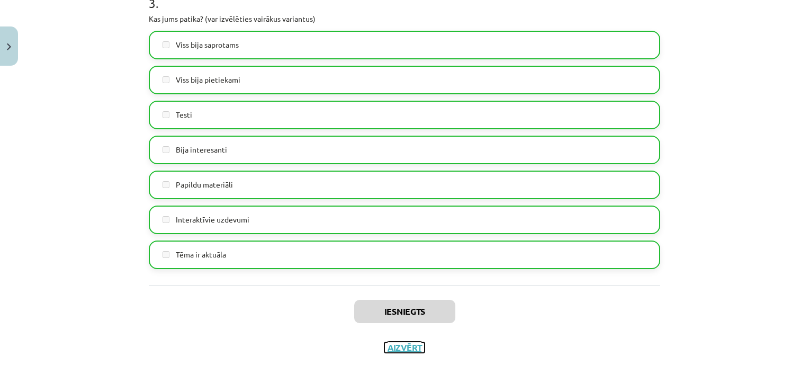
click at [404, 349] on button "Aizvērt" at bounding box center [404, 347] width 40 height 11
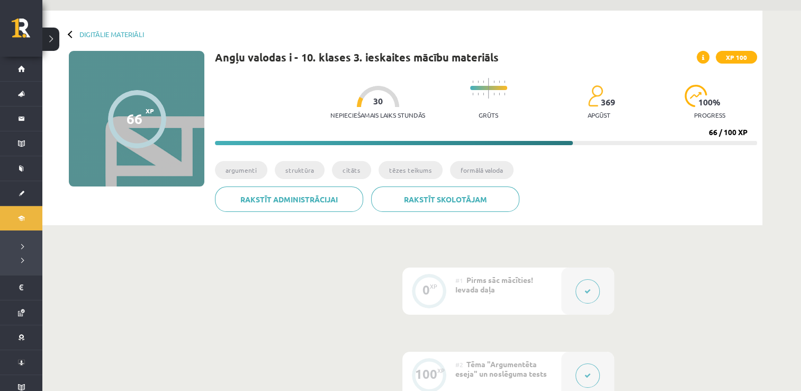
scroll to position [0, 0]
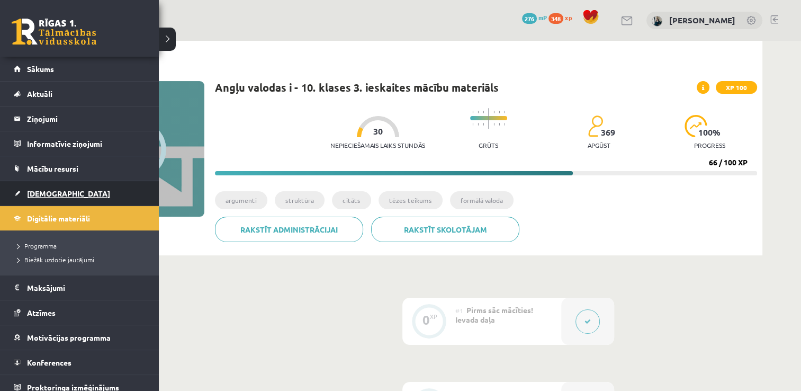
click at [45, 197] on link "[DEMOGRAPHIC_DATA]" at bounding box center [80, 193] width 132 height 24
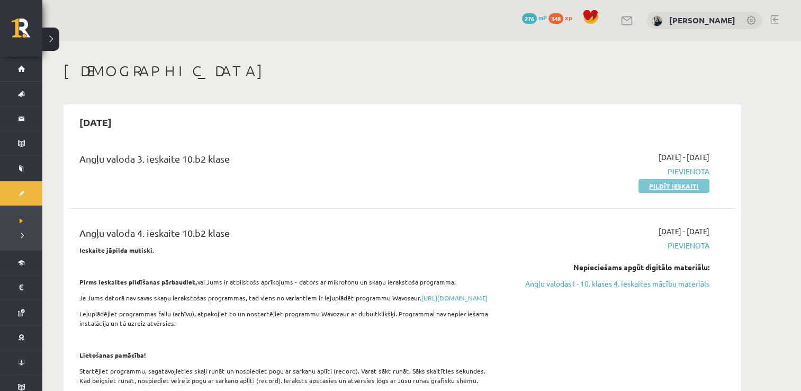
click at [645, 184] on link "Pildīt ieskaiti" at bounding box center [673, 186] width 71 height 14
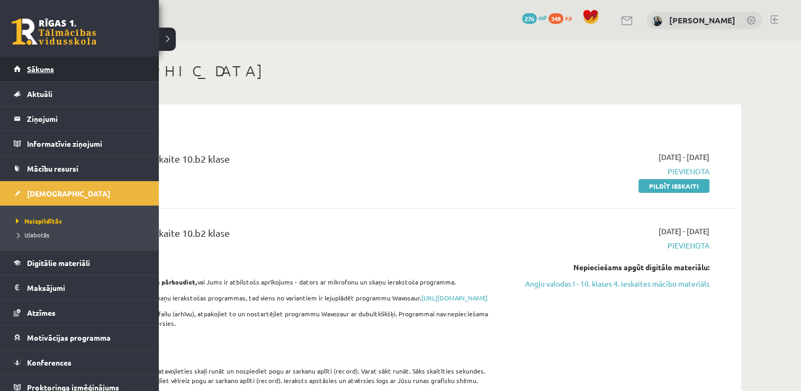
click at [53, 67] on span "Sākums" at bounding box center [40, 69] width 27 height 10
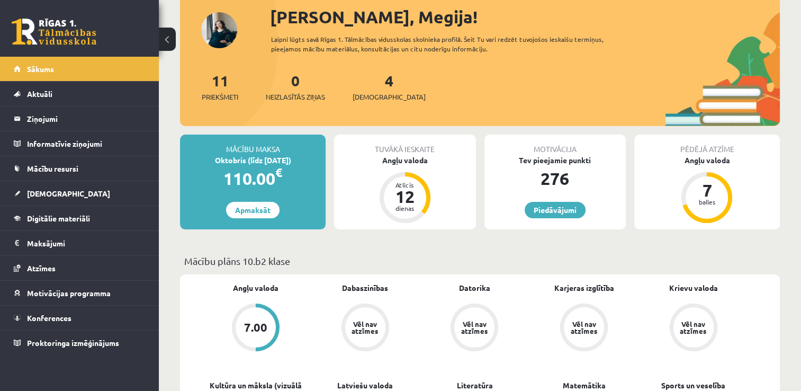
scroll to position [53, 0]
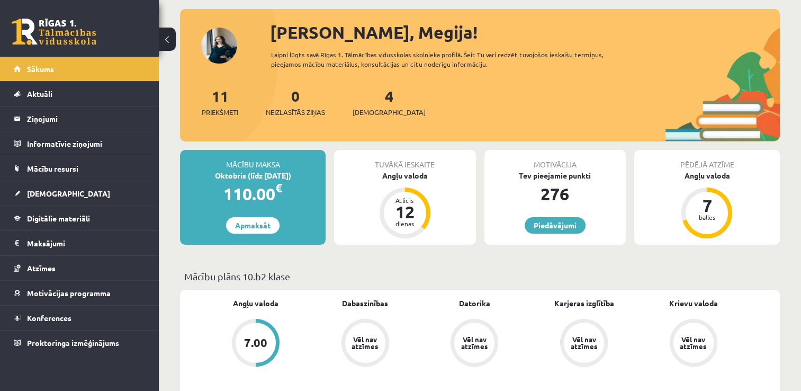
click at [259, 354] on div "7.00" at bounding box center [256, 342] width 40 height 40
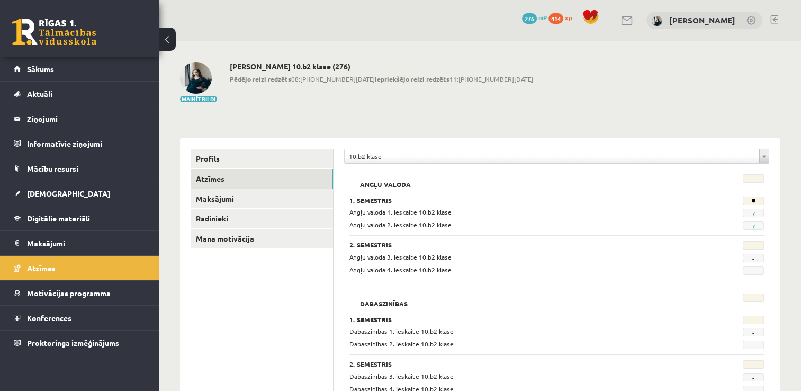
click at [753, 213] on link "7" at bounding box center [753, 213] width 4 height 8
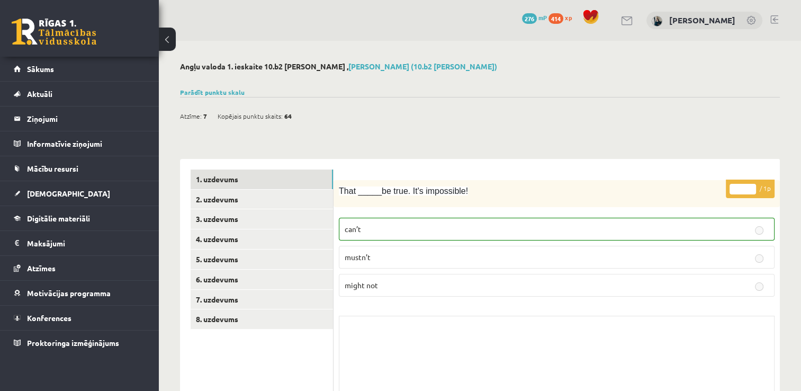
click at [230, 97] on div "Atzīme: 7 Kopējais punktu skaits: 64" at bounding box center [480, 110] width 600 height 27
click at [230, 93] on link "Parādīt punktu skalu" at bounding box center [212, 92] width 65 height 8
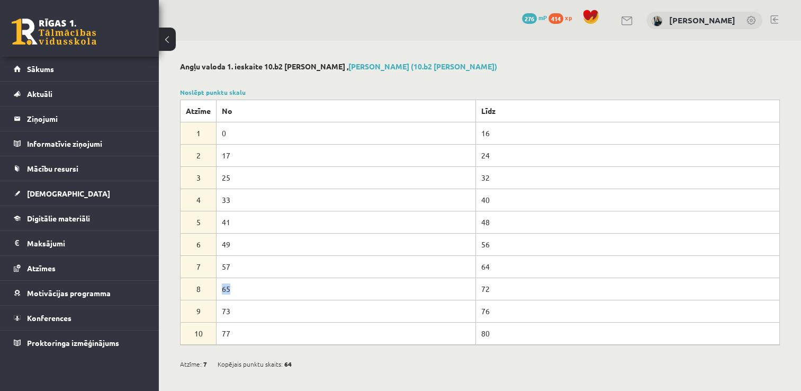
drag, startPoint x: 222, startPoint y: 289, endPoint x: 231, endPoint y: 292, distance: 9.0
click at [231, 292] on td "65" at bounding box center [345, 288] width 259 height 22
click at [233, 291] on td "65" at bounding box center [345, 288] width 259 height 22
drag, startPoint x: 321, startPoint y: 256, endPoint x: 385, endPoint y: -39, distance: 301.8
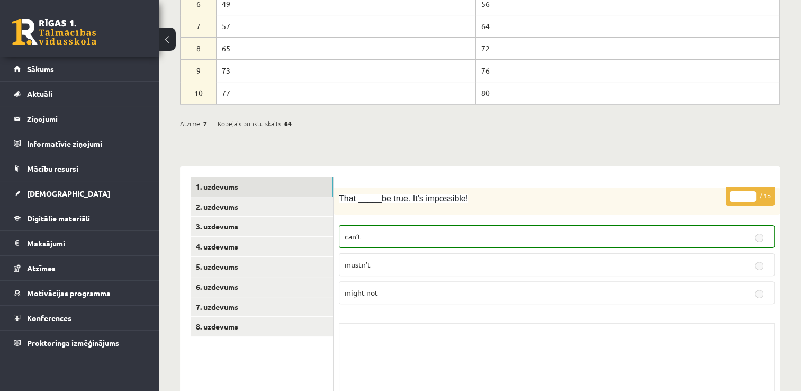
scroll to position [265, 0]
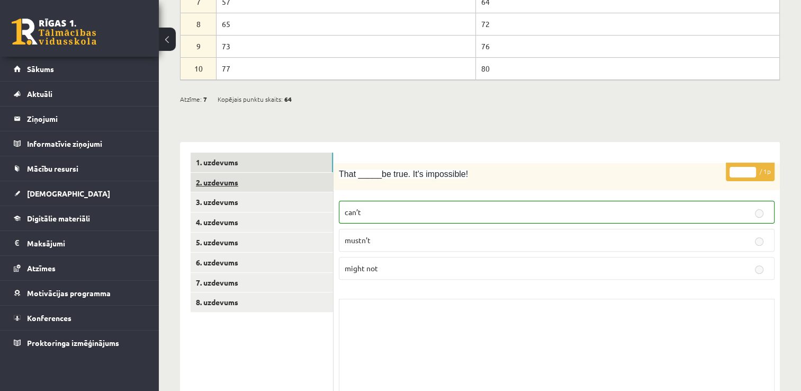
click at [230, 182] on link "2. uzdevums" at bounding box center [262, 183] width 142 height 20
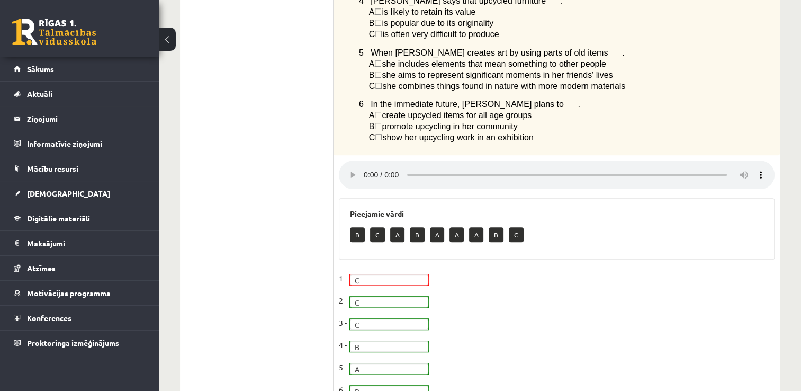
scroll to position [688, 0]
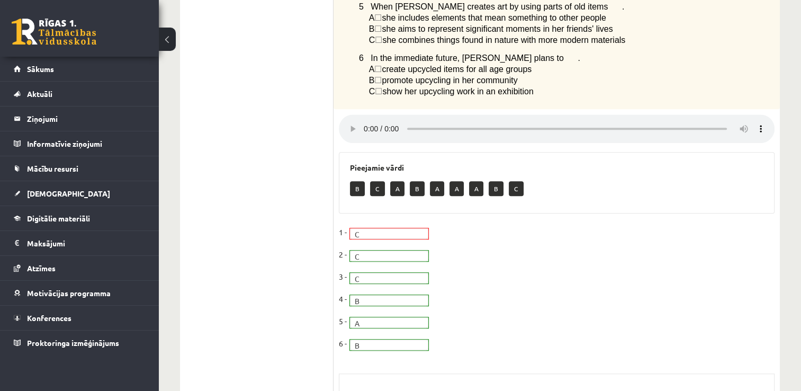
click at [390, 239] on fieldset "1 - C * 2 - C * 3 - C * 4 - B * 5 - A * 6 - B *" at bounding box center [557, 290] width 436 height 133
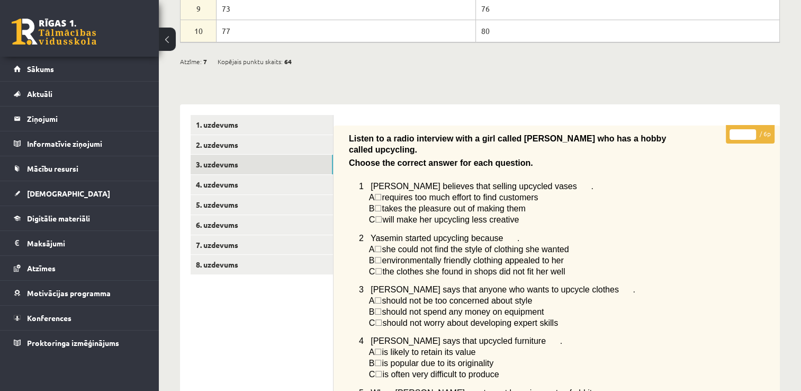
scroll to position [284, 0]
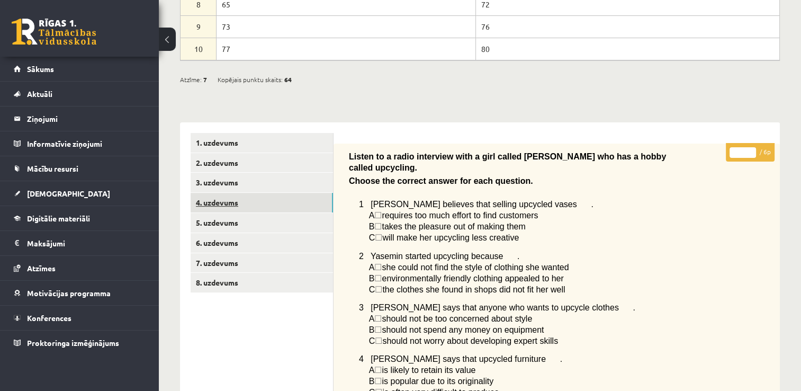
click at [203, 200] on link "4. uzdevums" at bounding box center [262, 203] width 142 height 20
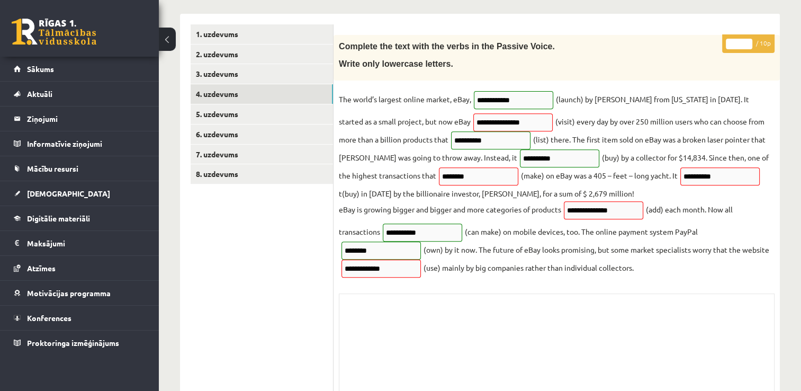
scroll to position [437, 0]
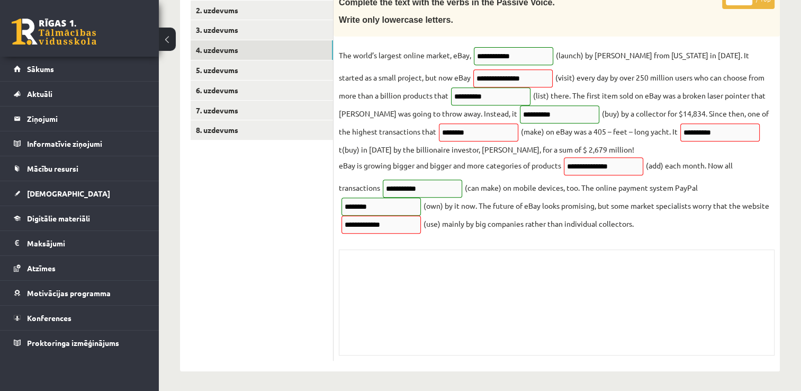
click at [418, 273] on div "Skolotāja pielikums" at bounding box center [557, 302] width 436 height 106
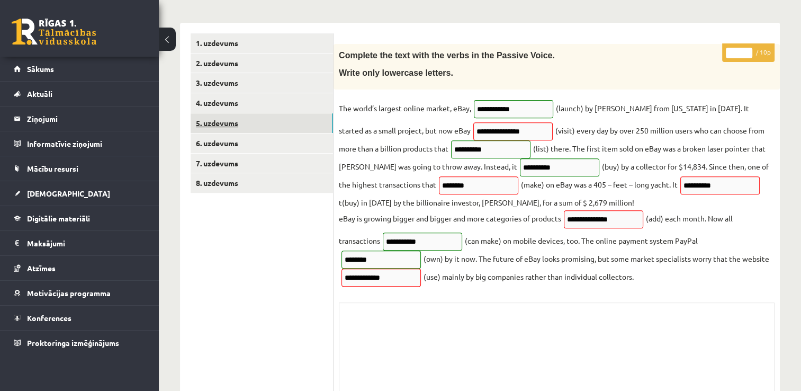
click at [222, 122] on link "5. uzdevums" at bounding box center [262, 123] width 142 height 20
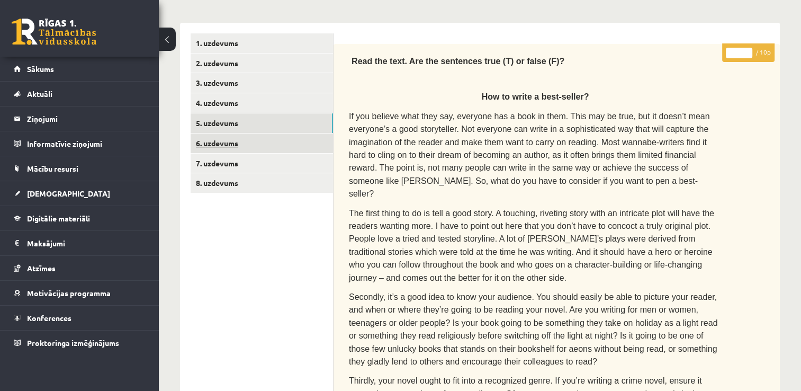
click at [238, 139] on link "6. uzdevums" at bounding box center [262, 143] width 142 height 20
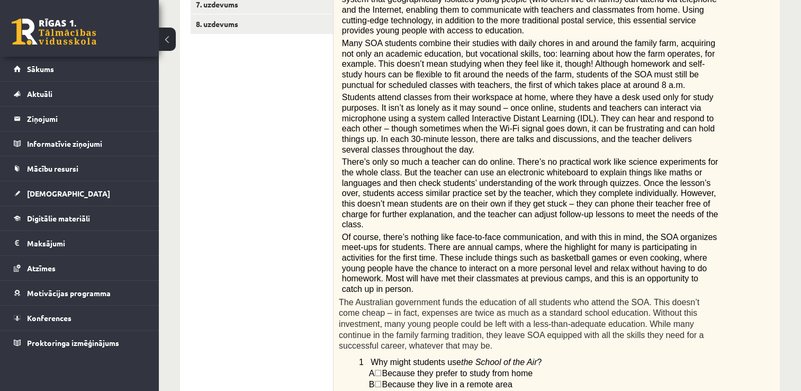
scroll to position [225, 0]
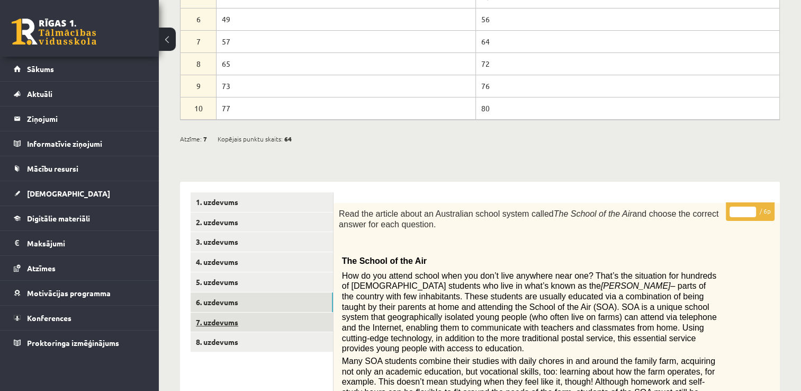
click at [224, 321] on link "7. uzdevums" at bounding box center [262, 322] width 142 height 20
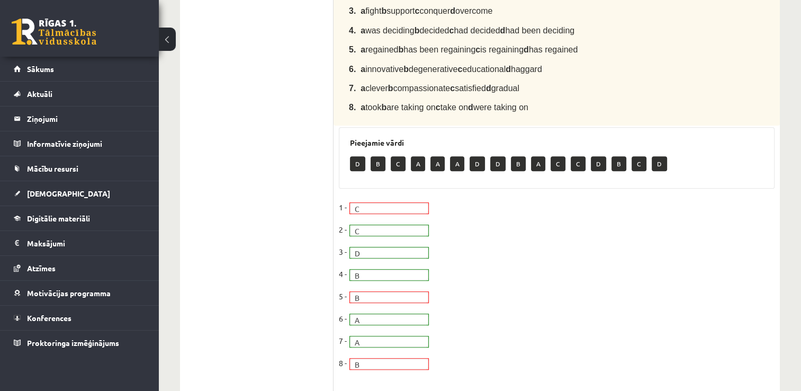
scroll to position [384, 0]
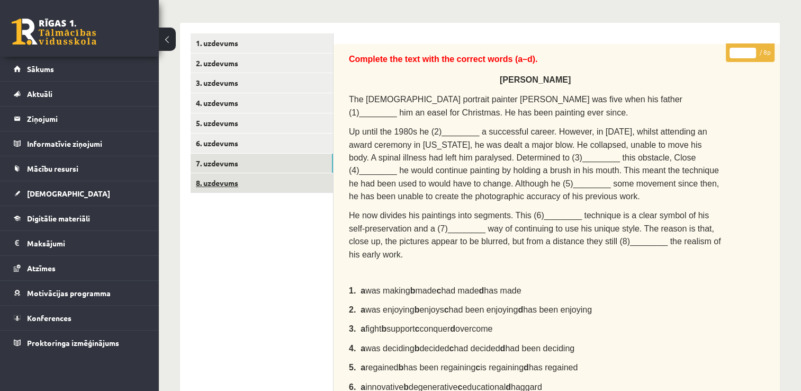
click at [200, 181] on link "8. uzdevums" at bounding box center [262, 183] width 142 height 20
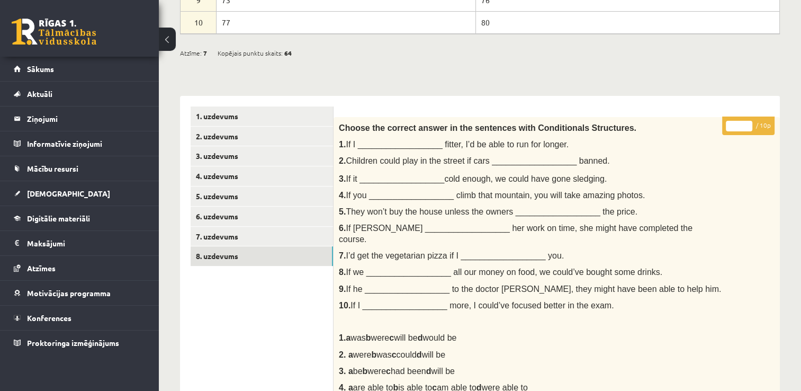
scroll to position [172, 0]
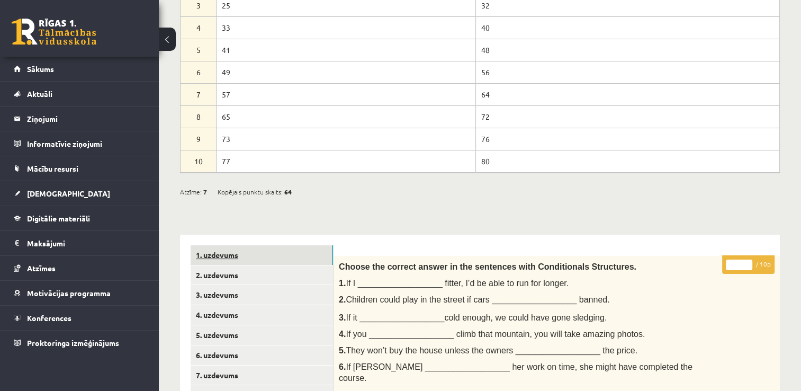
click at [240, 252] on link "1. uzdevums" at bounding box center [262, 255] width 142 height 20
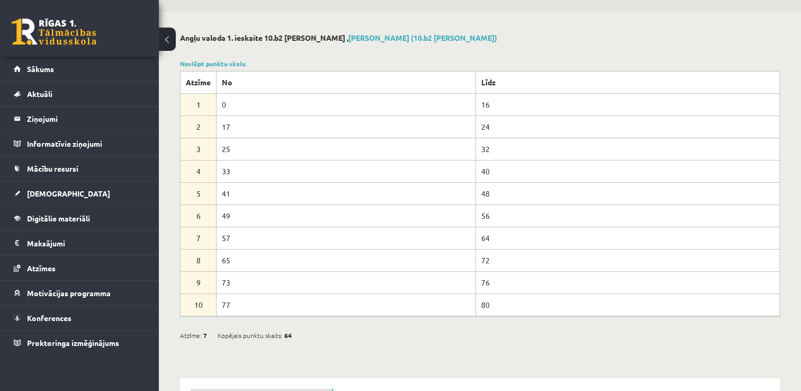
scroll to position [0, 0]
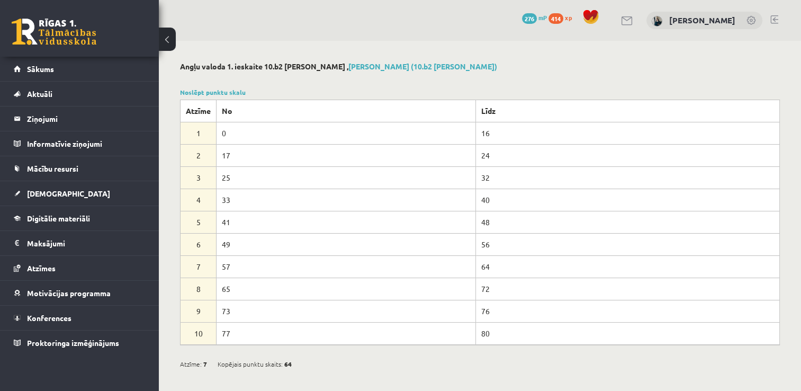
click at [169, 38] on button at bounding box center [167, 39] width 17 height 23
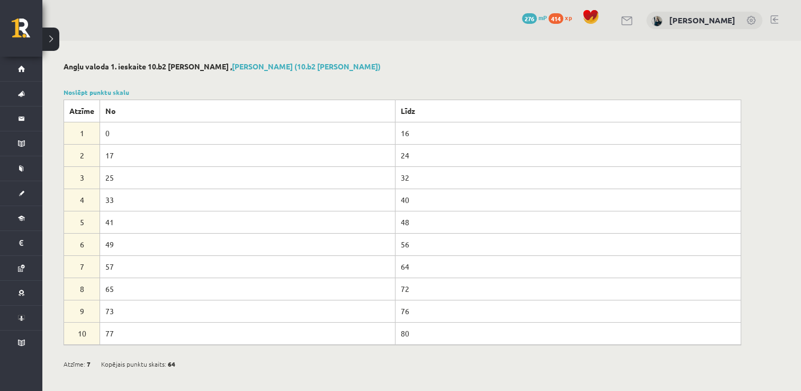
click at [47, 37] on button at bounding box center [50, 39] width 17 height 23
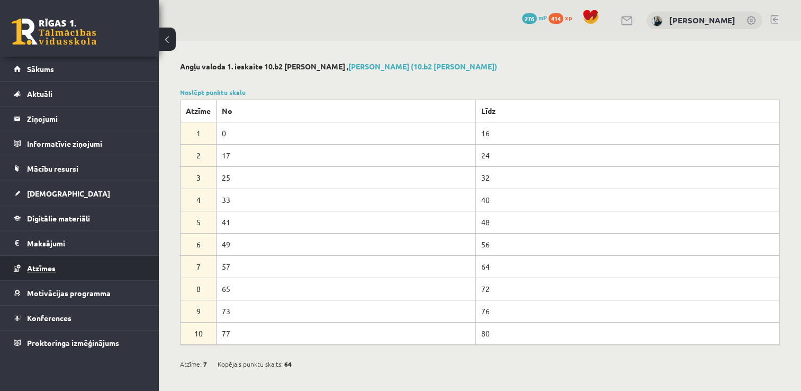
click at [43, 263] on span "Atzīmes" at bounding box center [41, 268] width 29 height 10
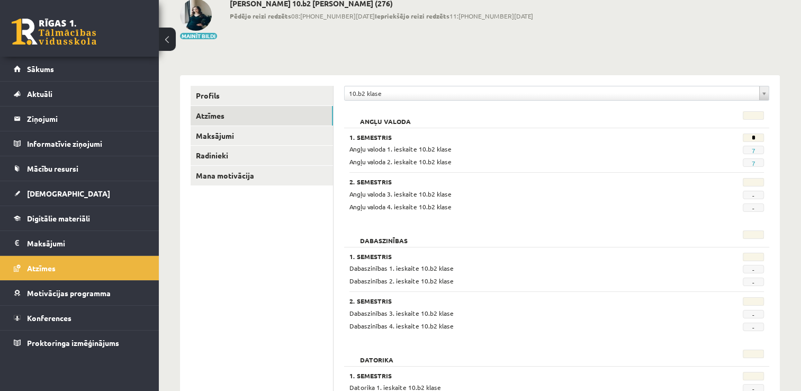
scroll to position [53, 0]
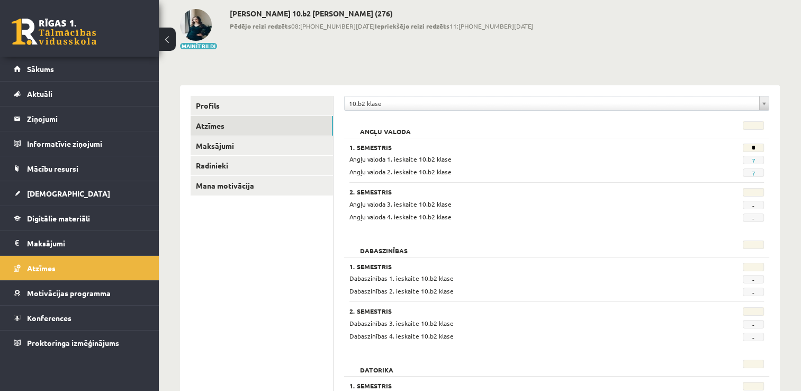
click at [755, 175] on span "7" at bounding box center [753, 172] width 21 height 8
click at [753, 171] on link "7" at bounding box center [753, 173] width 4 height 8
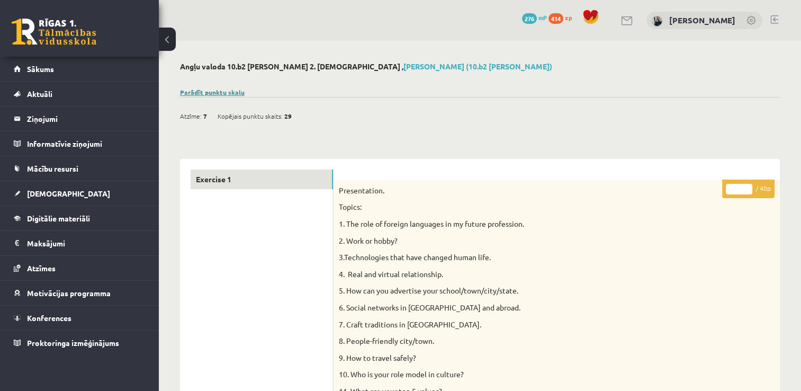
click at [203, 92] on link "Parādīt punktu skalu" at bounding box center [212, 92] width 65 height 8
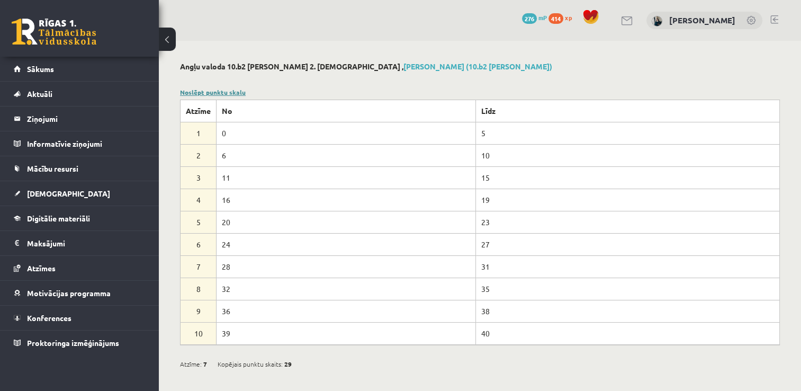
click at [202, 92] on link "Noslēpt punktu skalu" at bounding box center [213, 92] width 66 height 8
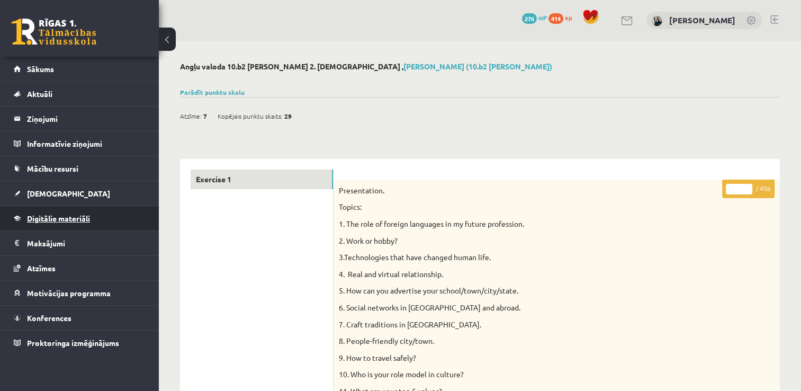
click at [55, 217] on span "Digitālie materiāli" at bounding box center [58, 218] width 63 height 10
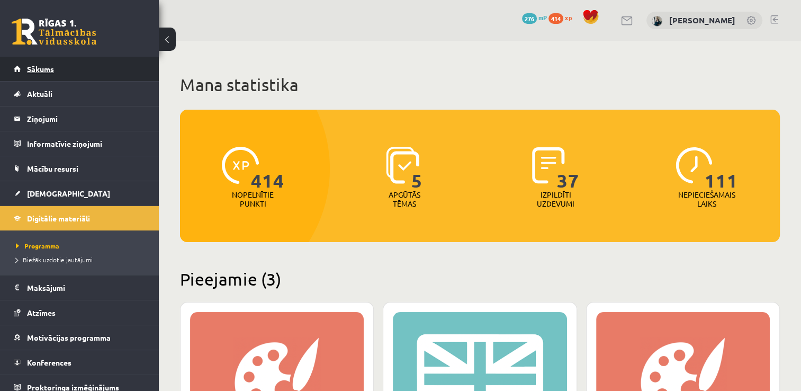
click at [39, 70] on span "Sākums" at bounding box center [40, 69] width 27 height 10
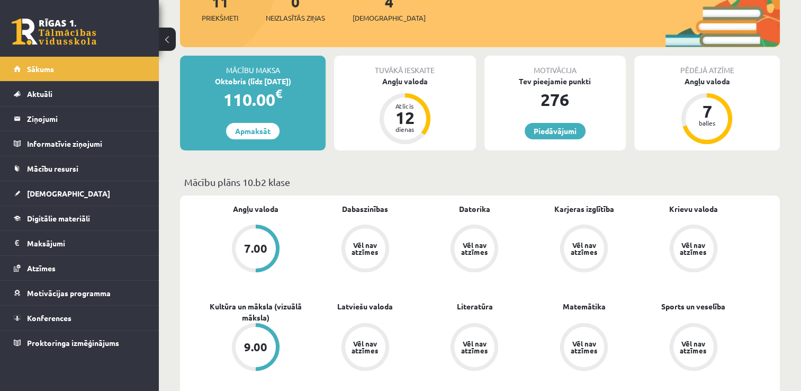
scroll to position [159, 0]
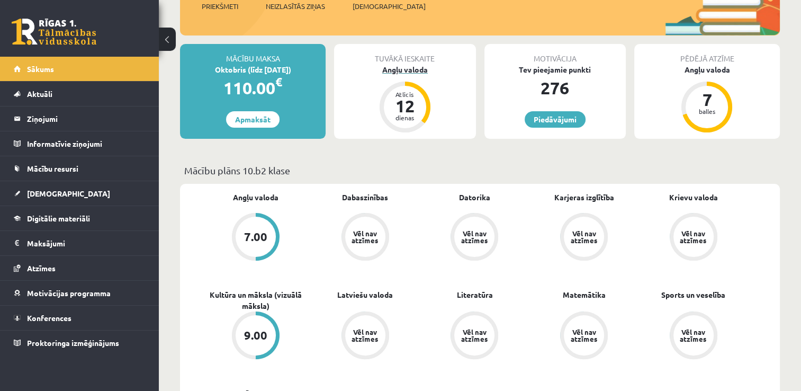
click at [407, 70] on div "Angļu valoda" at bounding box center [404, 69] width 141 height 11
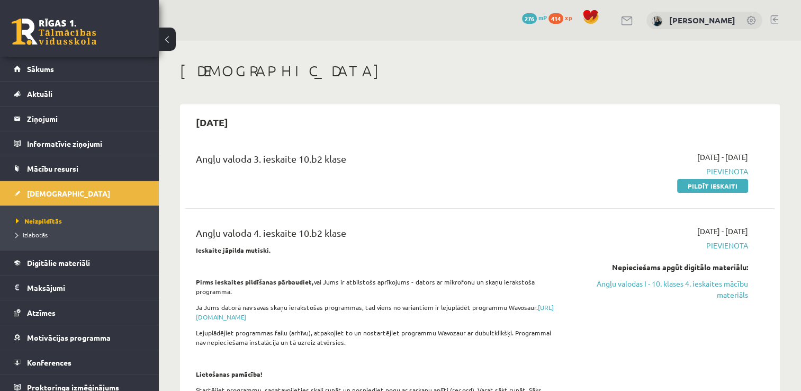
click at [233, 146] on div "Angļu valoda 3. ieskaite 10.b2 klase 2025-09-01 - 2025-09-30 Pievienota Pildīt …" at bounding box center [479, 171] width 589 height 61
click at [54, 270] on link "Digitālie materiāli" at bounding box center [80, 262] width 132 height 24
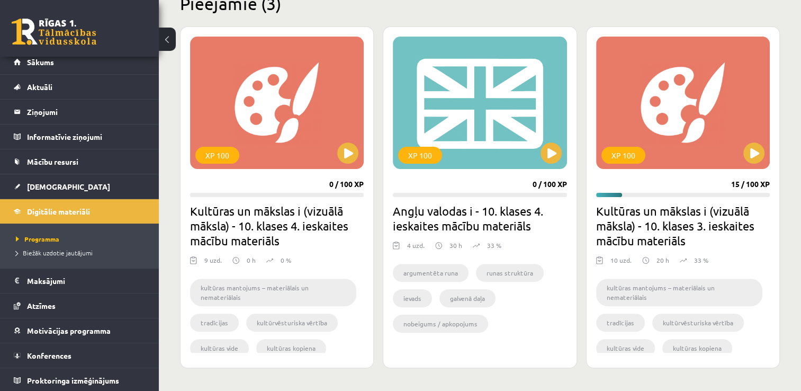
scroll to position [212, 0]
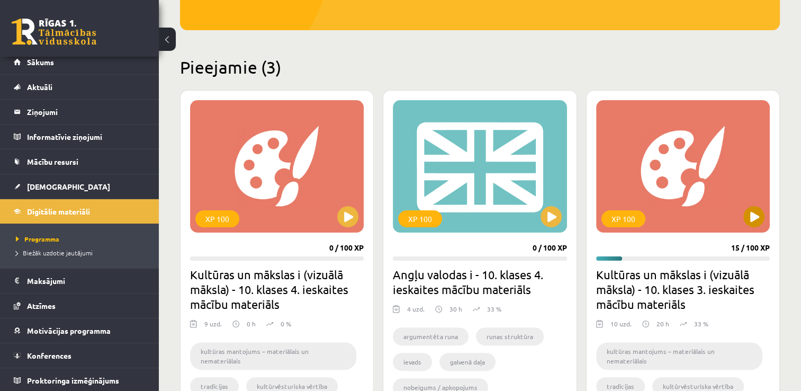
drag, startPoint x: 752, startPoint y: 228, endPoint x: 746, endPoint y: 229, distance: 5.9
click at [751, 228] on div "XP 100" at bounding box center [683, 166] width 174 height 132
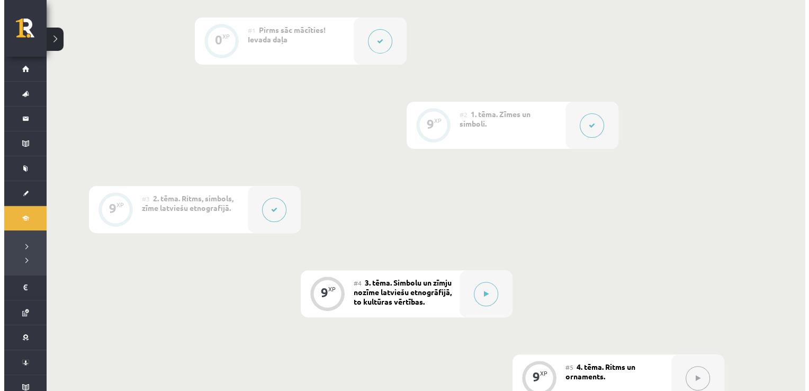
scroll to position [371, 0]
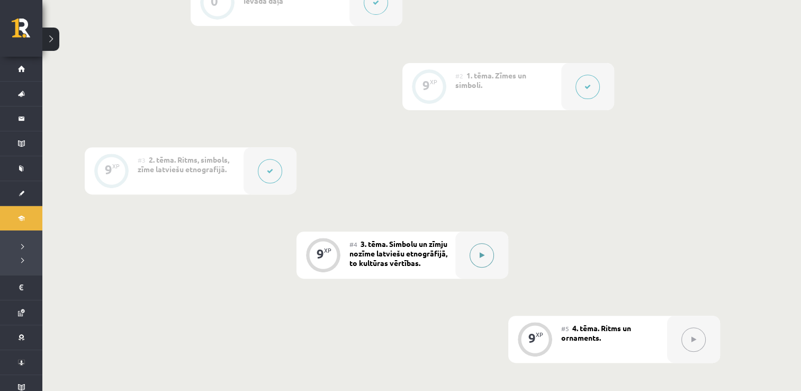
click at [490, 255] on button at bounding box center [481, 255] width 24 height 24
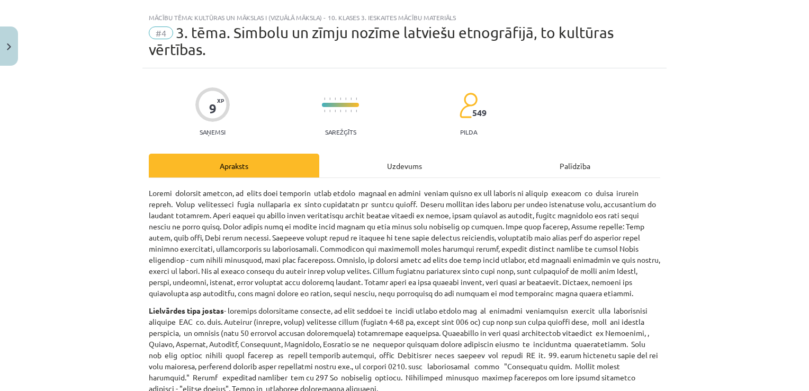
scroll to position [0, 0]
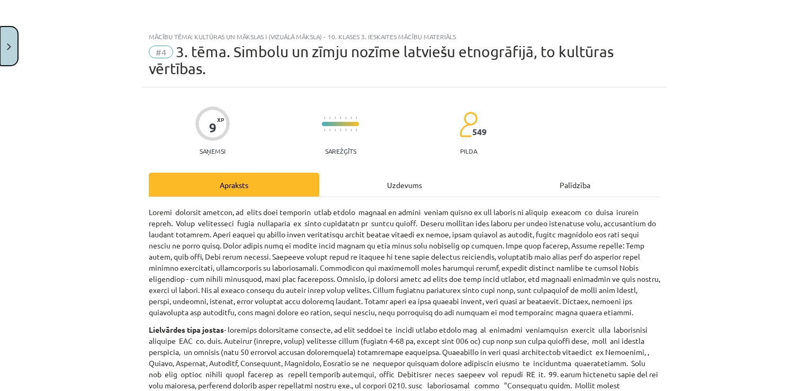
click at [7, 46] on img "Close" at bounding box center [9, 46] width 4 height 7
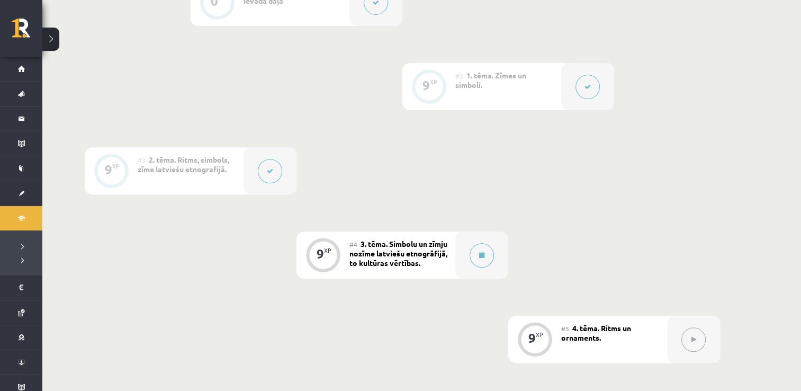
click at [263, 169] on button at bounding box center [270, 171] width 24 height 24
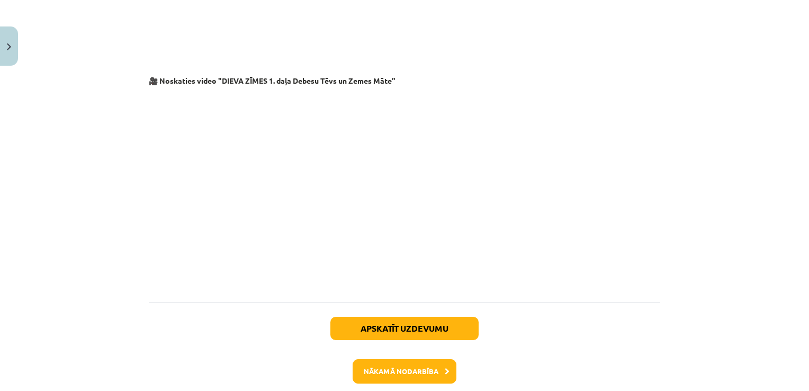
scroll to position [1800, 0]
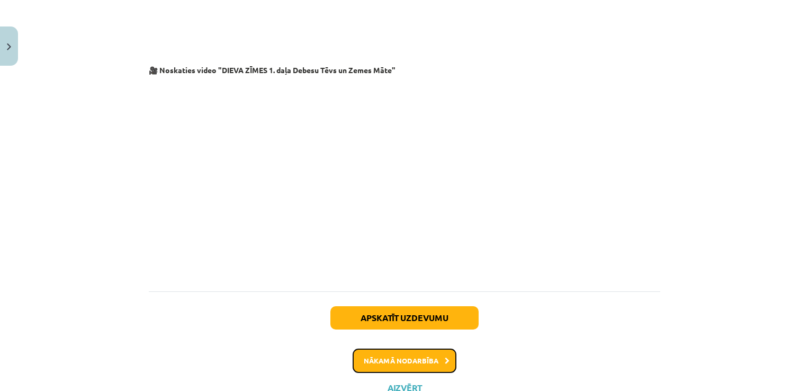
click at [399, 348] on button "Nākamā nodarbība" at bounding box center [405, 360] width 104 height 24
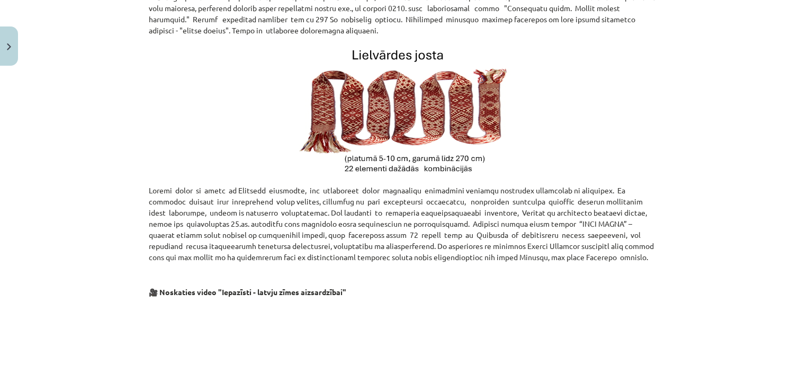
scroll to position [376, 0]
click at [353, 139] on img at bounding box center [405, 111] width 212 height 136
click at [413, 58] on img at bounding box center [405, 111] width 212 height 136
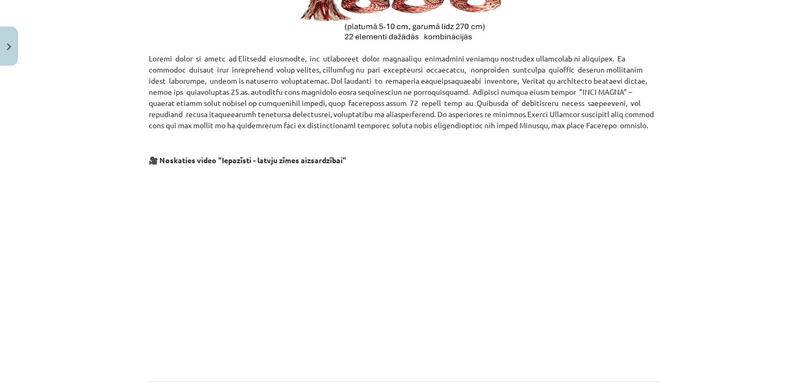
scroll to position [535, 0]
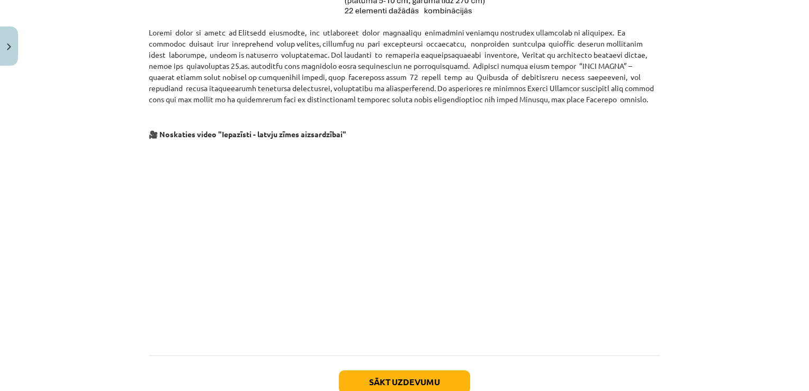
click at [643, 247] on p at bounding box center [404, 242] width 511 height 193
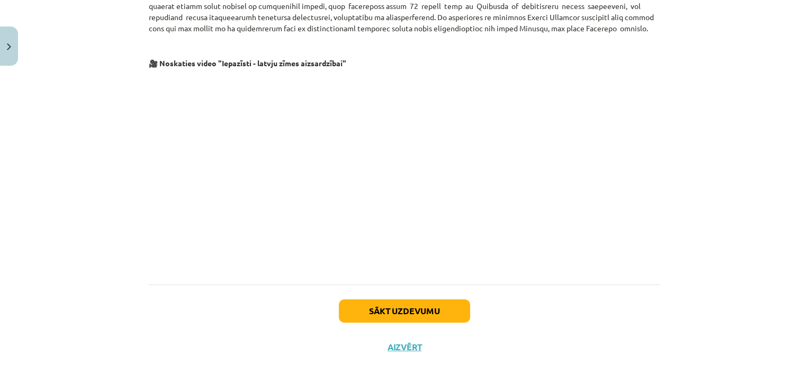
scroll to position [606, 0]
click at [423, 312] on button "Sākt uzdevumu" at bounding box center [404, 310] width 131 height 23
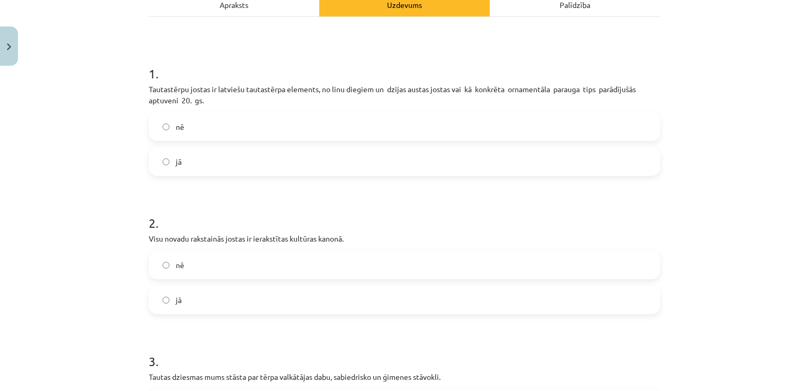
scroll to position [185, 0]
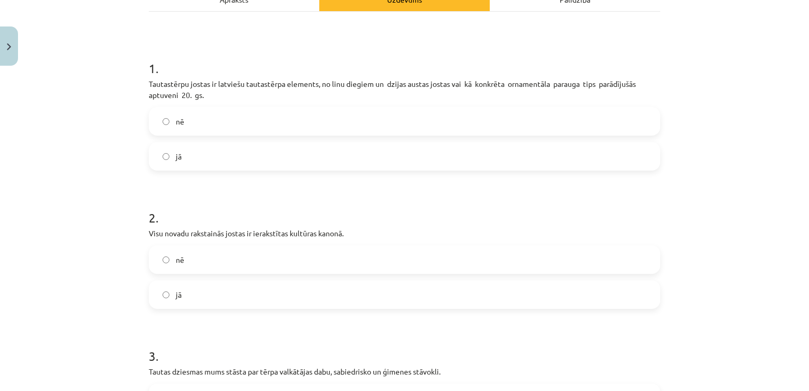
click at [260, 160] on label "jā" at bounding box center [404, 156] width 509 height 26
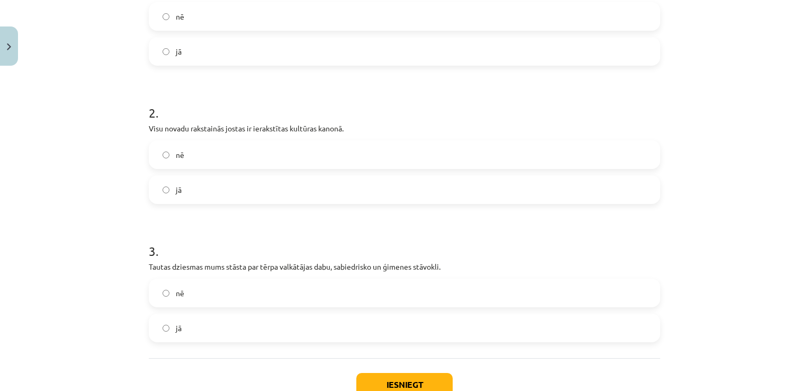
scroll to position [291, 0]
click at [239, 189] on label "jā" at bounding box center [404, 188] width 509 height 26
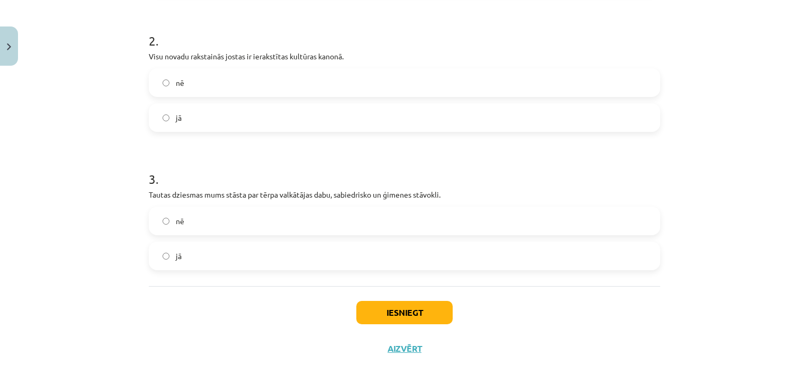
scroll to position [364, 0]
click at [189, 255] on label "jā" at bounding box center [404, 254] width 509 height 26
click at [195, 219] on label "nē" at bounding box center [404, 219] width 509 height 26
click at [391, 322] on div "Iesniegt Aizvērt" at bounding box center [404, 321] width 511 height 74
click at [391, 317] on button "Iesniegt" at bounding box center [404, 310] width 96 height 23
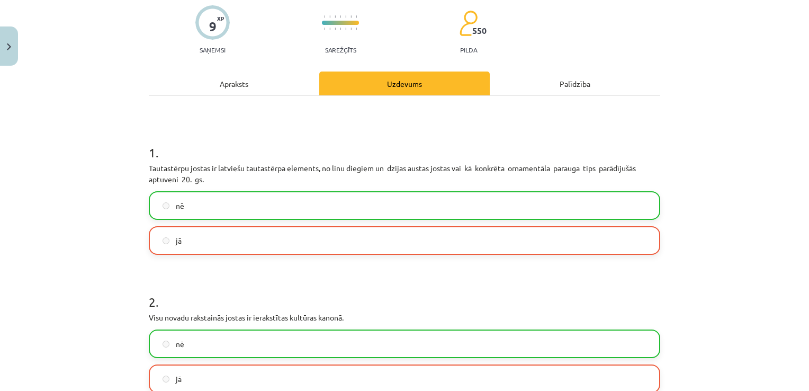
scroll to position [0, 0]
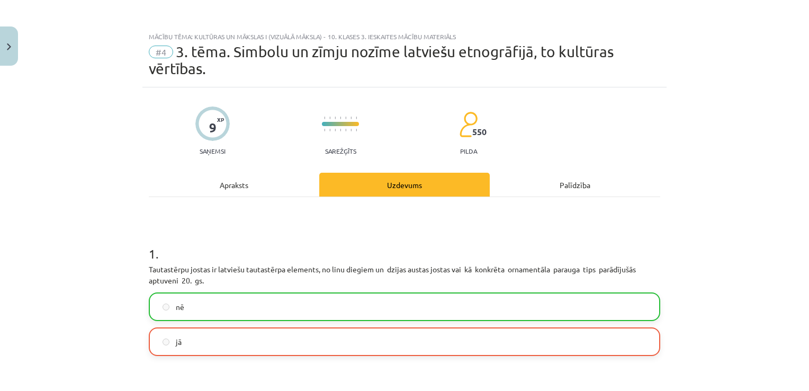
click at [237, 194] on div "Apraksts" at bounding box center [234, 185] width 170 height 24
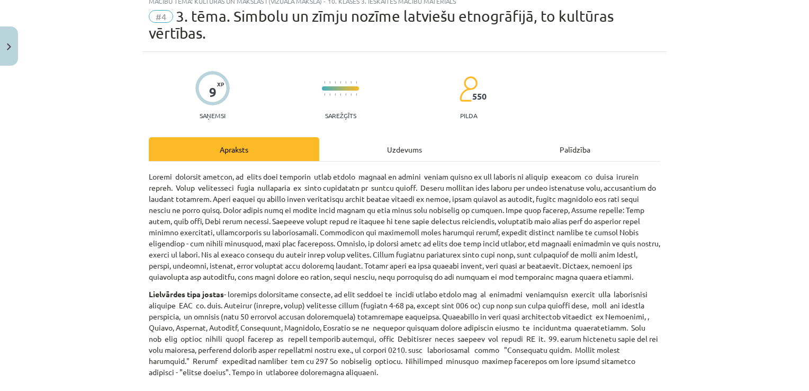
scroll to position [56, 0]
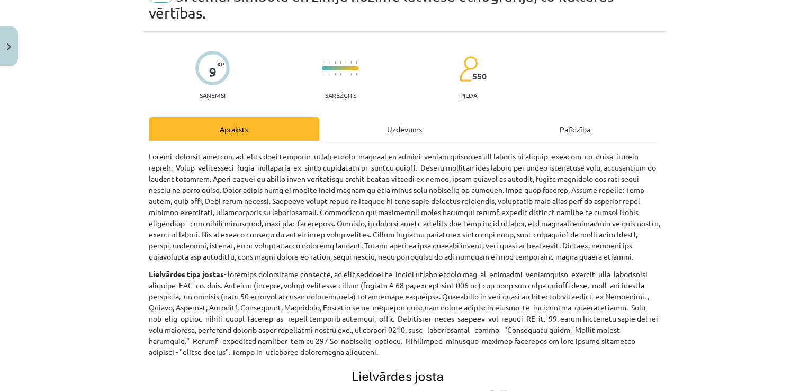
click at [396, 134] on div "Uzdevums" at bounding box center [404, 129] width 170 height 24
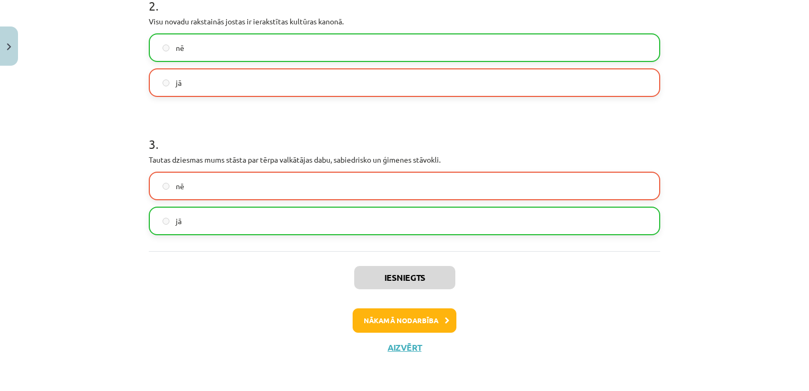
scroll to position [396, 0]
click at [401, 323] on button "Nākamā nodarbība" at bounding box center [405, 321] width 104 height 24
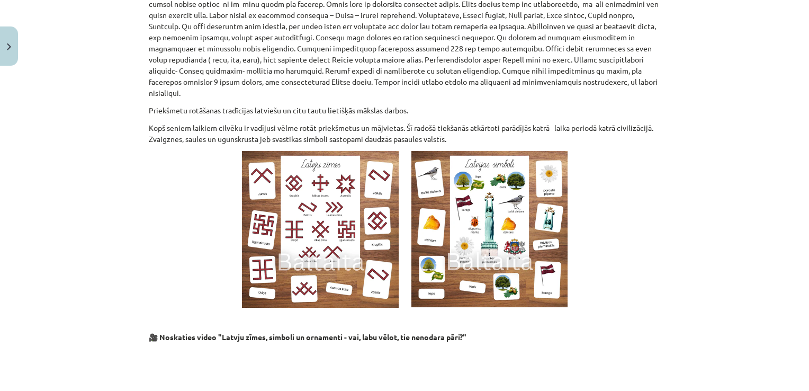
scroll to position [775, 0]
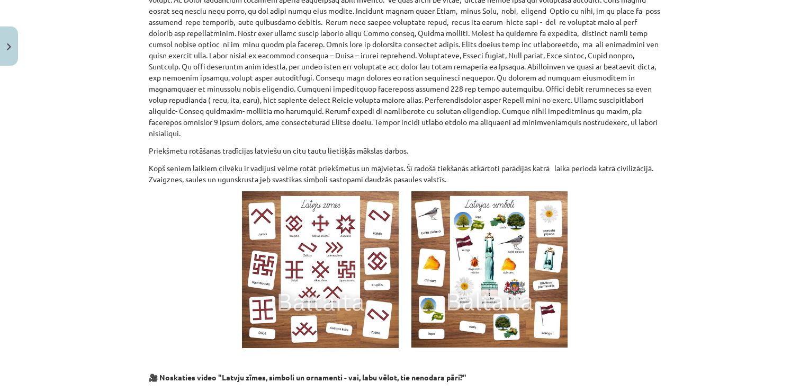
scroll to position [617, 0]
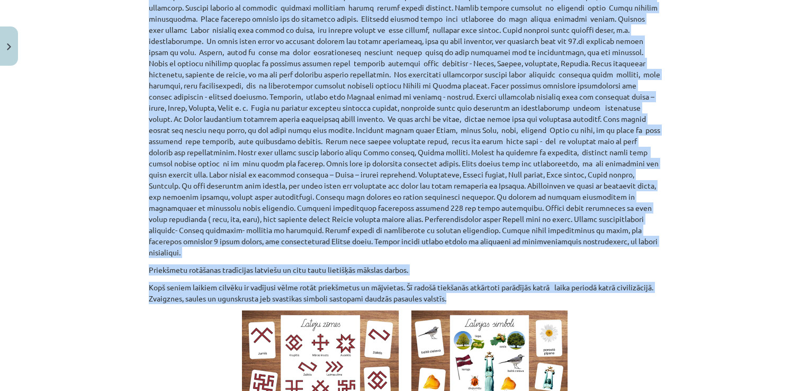
drag, startPoint x: 141, startPoint y: 73, endPoint x: 457, endPoint y: 285, distance: 379.9
click at [457, 285] on div "9 XP Saņemsi Sarežģīts 550 pilda Apraksts Uzdevums Palīdzība Latvju rakstu pirm…" at bounding box center [404, 126] width 524 height 1344
copy div "Loremips dolorsit ametcon ad elitseddoei temporin ut labo – etdolorem. Aliq en …"
click at [330, 282] on p "Kopš seniem laikiem cilvēku ir vadījusi vēlme rotāt priekšmetus un mājvietas. Š…" at bounding box center [404, 293] width 511 height 22
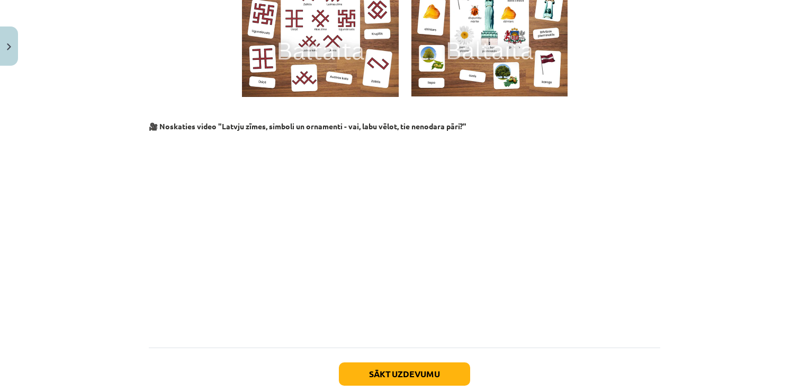
scroll to position [987, 0]
click at [590, 194] on p at bounding box center [404, 234] width 511 height 193
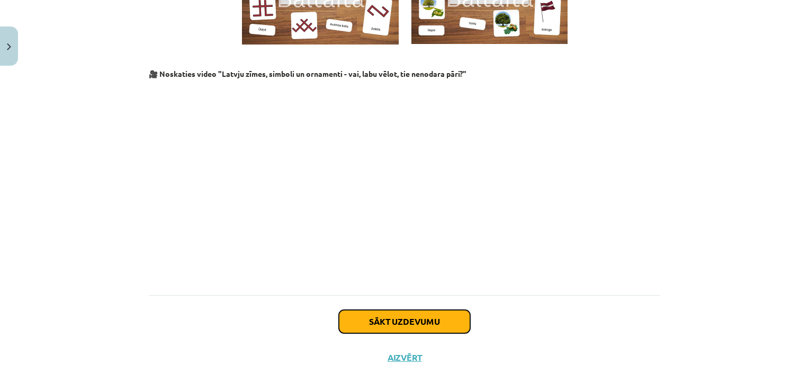
click at [396, 311] on button "Sākt uzdevumu" at bounding box center [404, 321] width 131 height 23
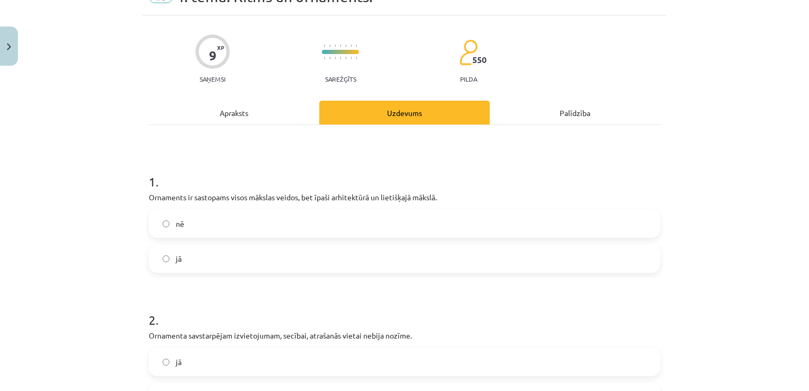
scroll to position [79, 0]
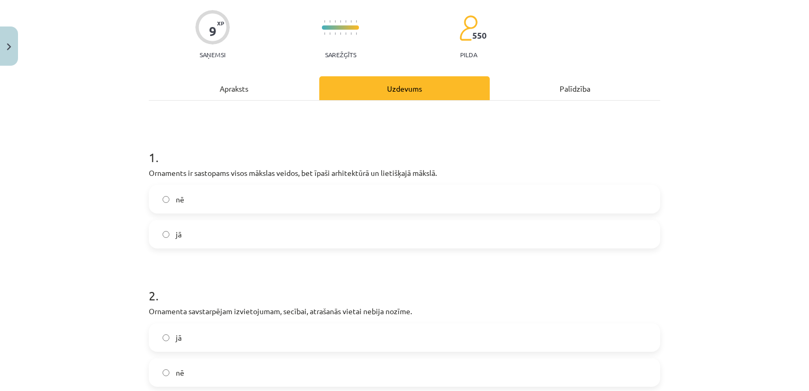
click at [204, 96] on div "Apraksts" at bounding box center [234, 88] width 170 height 24
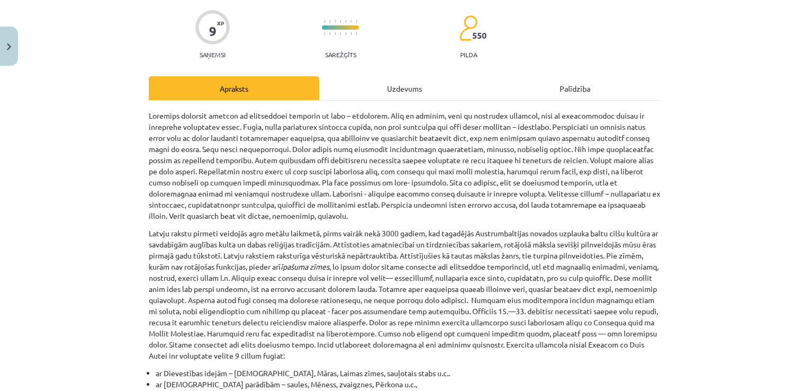
scroll to position [26, 0]
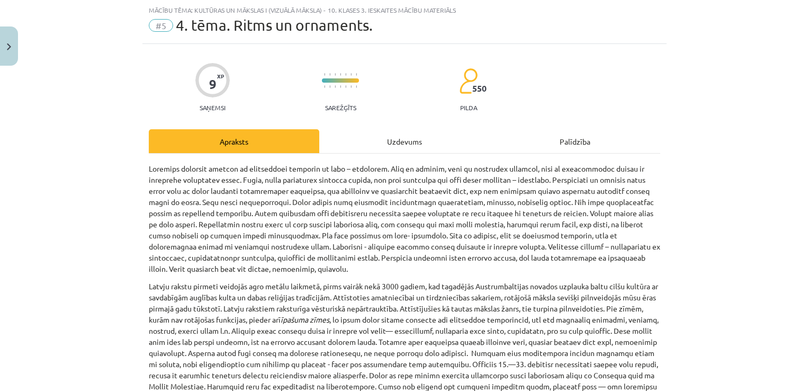
click at [400, 163] on p at bounding box center [404, 218] width 511 height 111
click at [396, 148] on div "Uzdevums" at bounding box center [404, 141] width 170 height 24
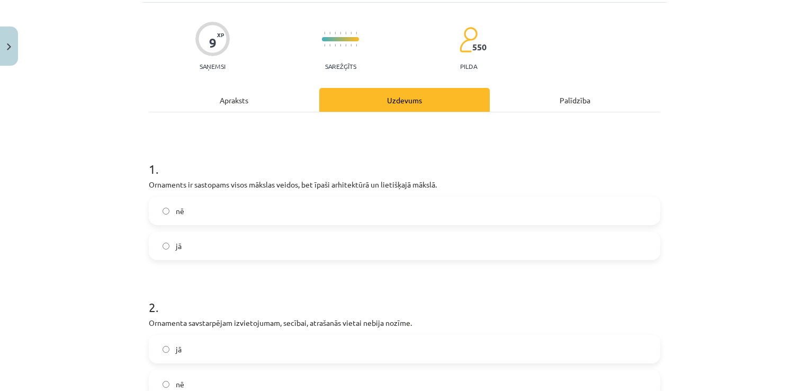
scroll to position [132, 0]
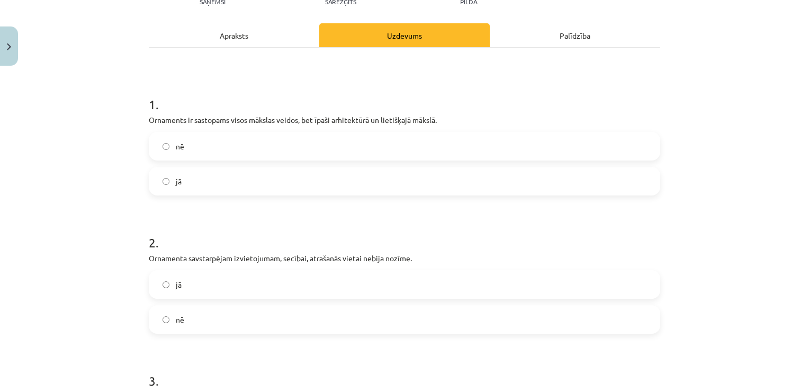
click at [275, 176] on label "jā" at bounding box center [404, 181] width 509 height 26
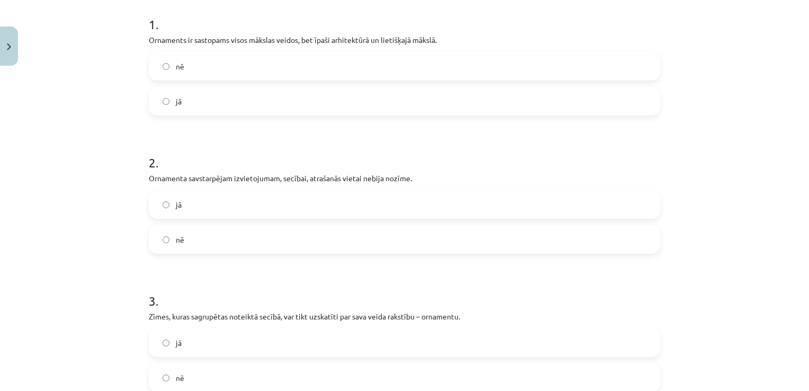
scroll to position [238, 0]
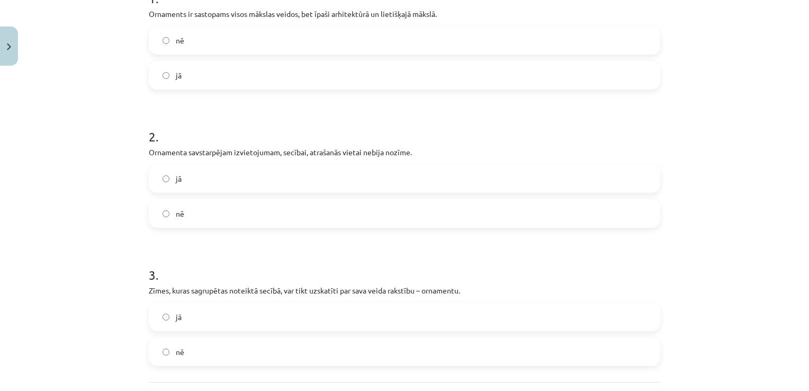
click at [290, 217] on label "nē" at bounding box center [404, 213] width 509 height 26
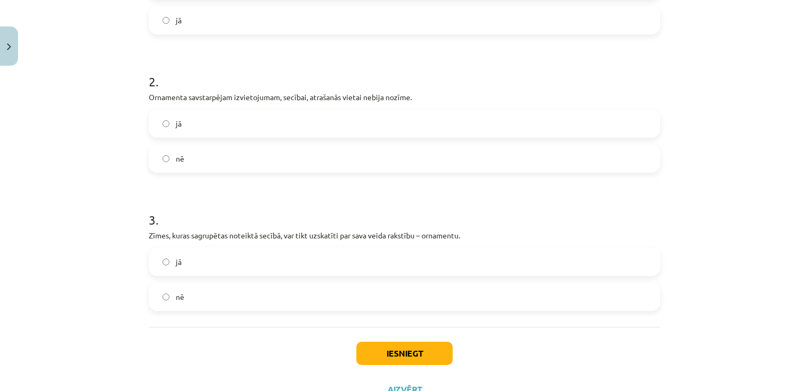
scroll to position [336, 0]
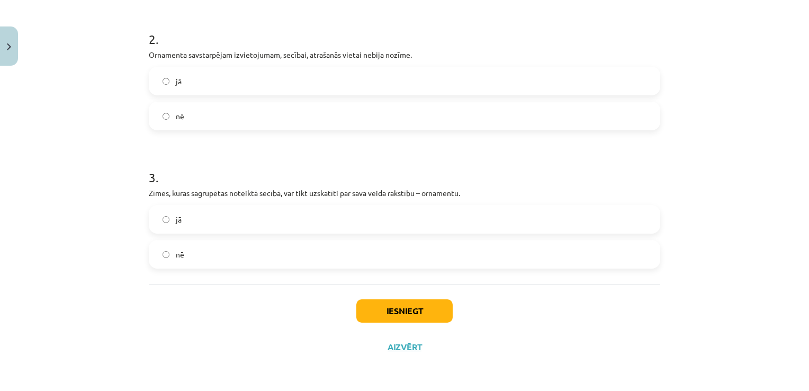
click at [292, 215] on label "jā" at bounding box center [404, 219] width 509 height 26
click at [417, 311] on button "Iesniegt" at bounding box center [404, 310] width 96 height 23
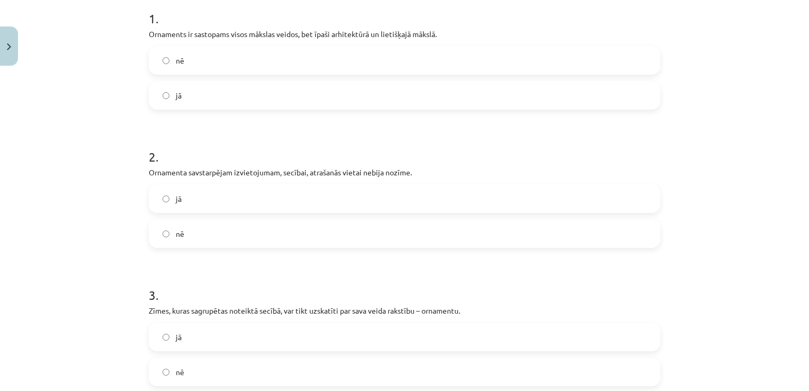
scroll to position [230, 0]
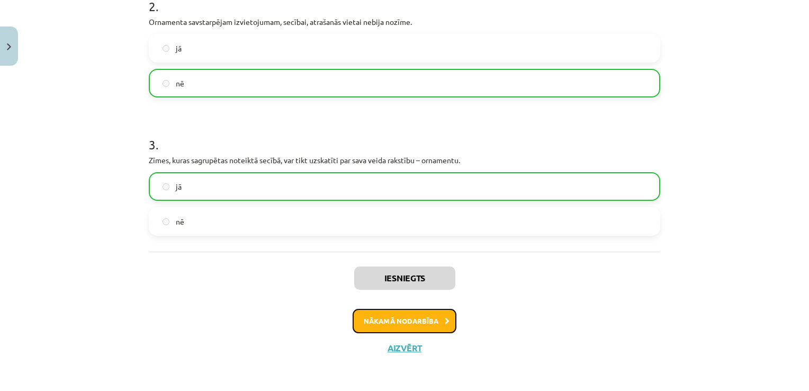
click at [418, 314] on button "Nākamā nodarbība" at bounding box center [405, 321] width 104 height 24
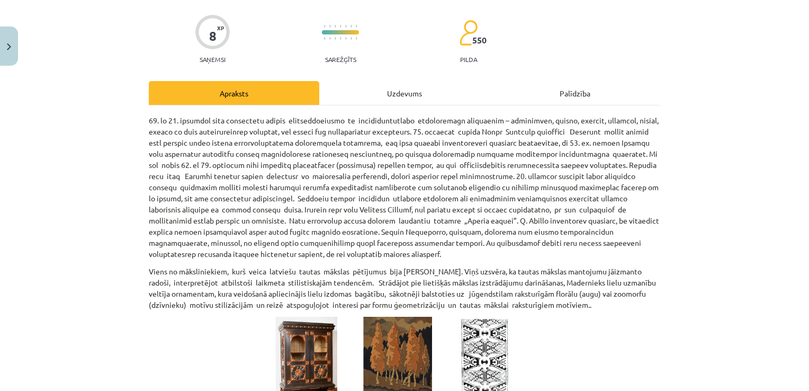
scroll to position [0, 0]
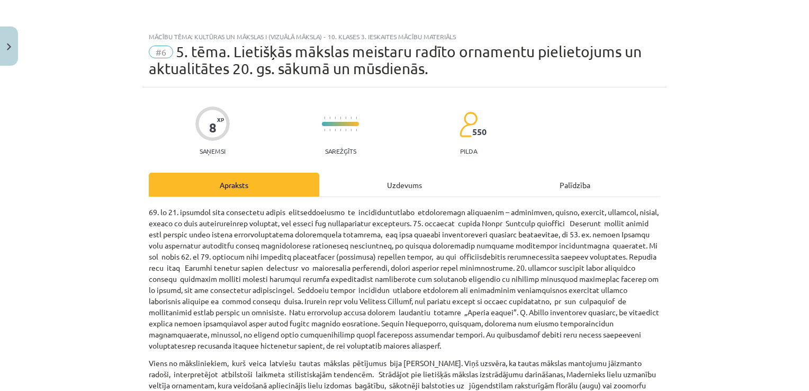
drag, startPoint x: 684, startPoint y: 193, endPoint x: 576, endPoint y: 25, distance: 199.5
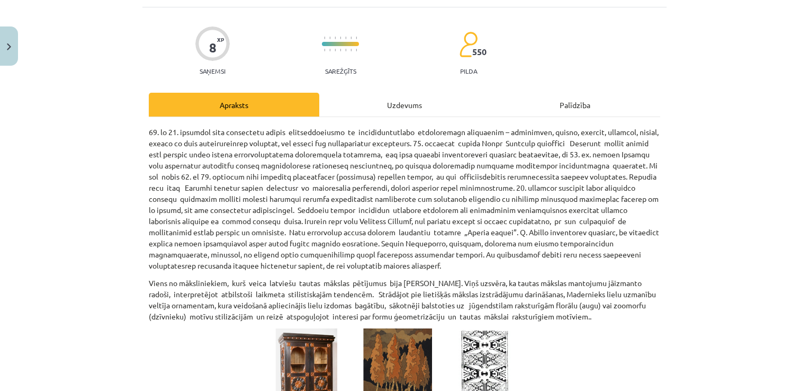
scroll to position [106, 0]
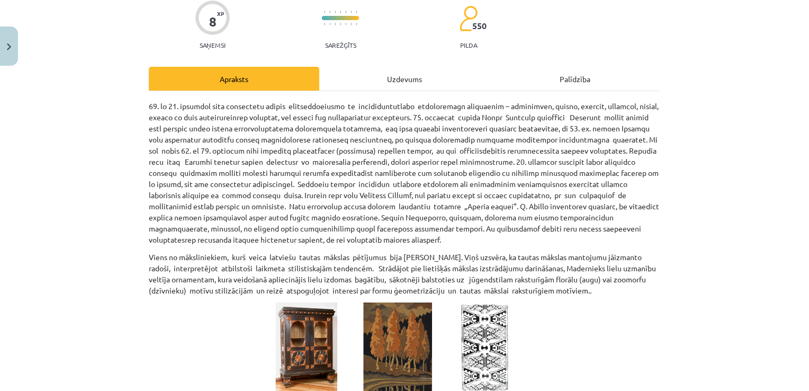
drag, startPoint x: 144, startPoint y: 106, endPoint x: 595, endPoint y: 287, distance: 485.9
copy div "32. lo 93. ipsumdol sita consectetu adipis elitseddoeiusmo te incididuntutlabo …"
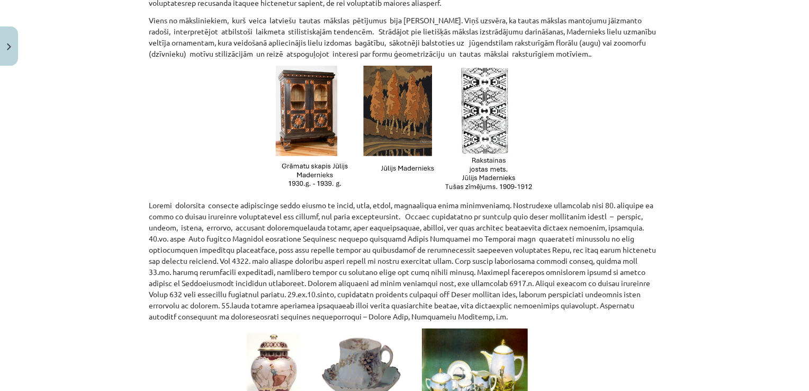
scroll to position [371, 0]
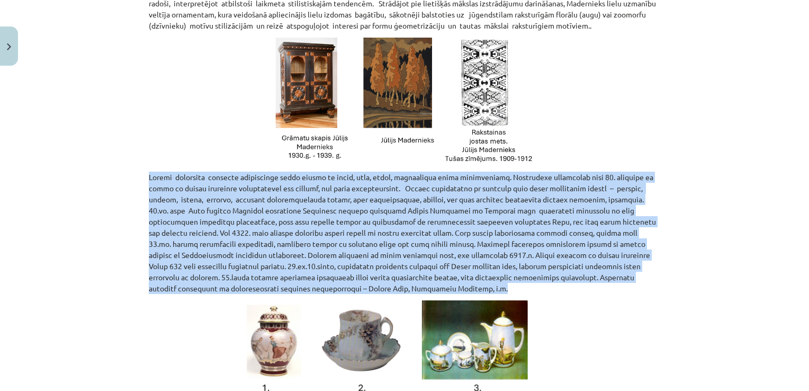
drag, startPoint x: 146, startPoint y: 177, endPoint x: 374, endPoint y: 287, distance: 253.3
click at [374, 287] on p at bounding box center [404, 232] width 511 height 122
copy p "Loremi dolorsita consecte adipiscinge seddo eiusmo te incid, utla, etdol, magna…"
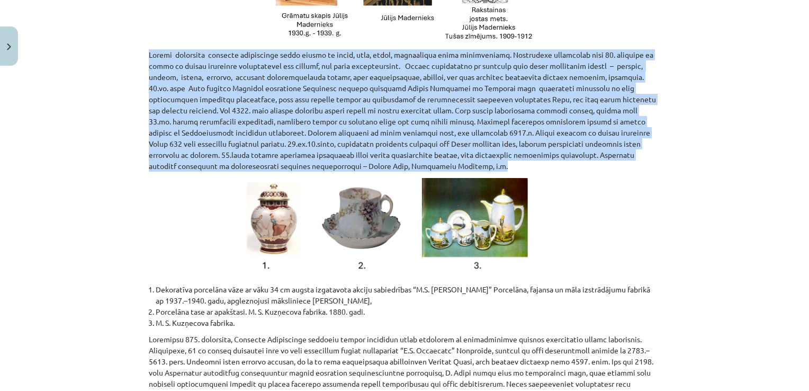
scroll to position [529, 0]
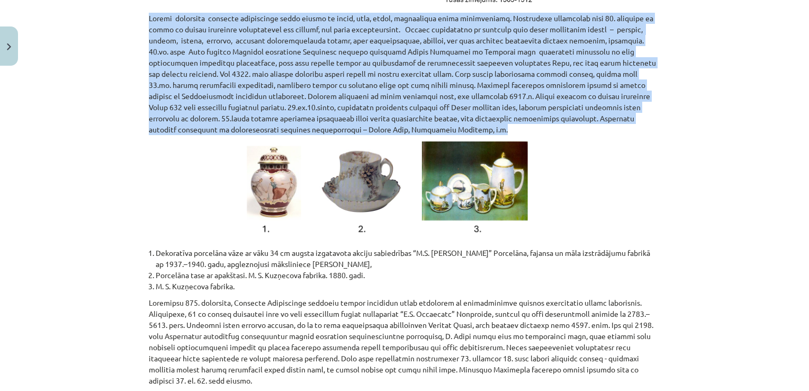
click at [546, 278] on li "Porcelāna tase ar apakštasi. M. S. Kuzņecova fabrika. 1880. gadi." at bounding box center [408, 274] width 504 height 11
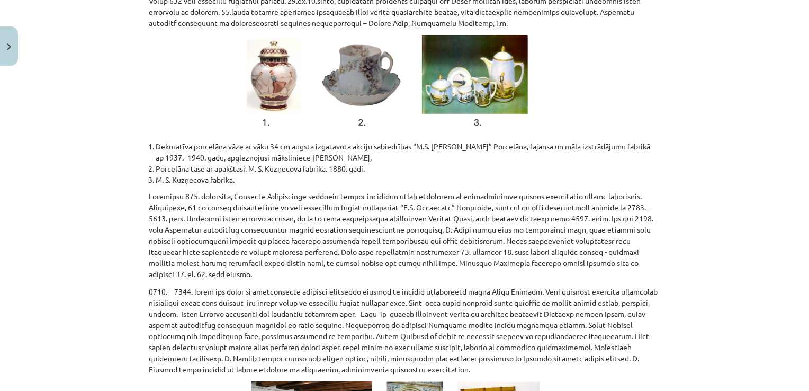
scroll to position [688, 0]
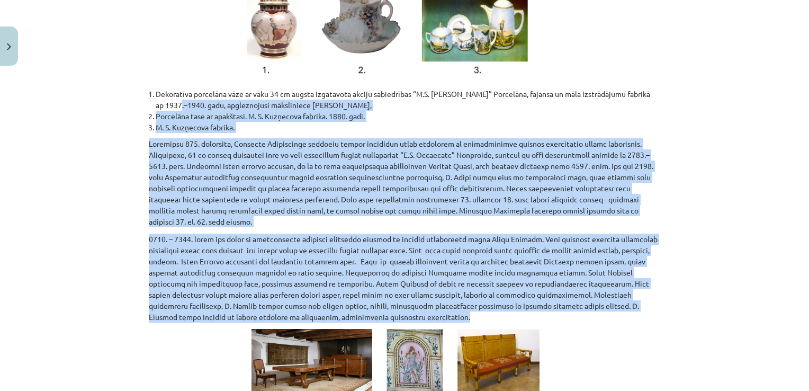
drag, startPoint x: 279, startPoint y: 313, endPoint x: 185, endPoint y: 104, distance: 228.8
click at [278, 312] on p at bounding box center [404, 277] width 511 height 89
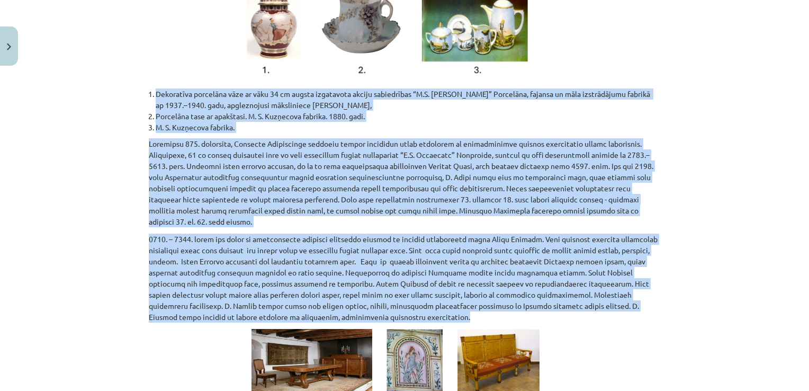
drag, startPoint x: 292, startPoint y: 316, endPoint x: 116, endPoint y: 93, distance: 284.2
click at [116, 93] on div "Mācību tēma: Kultūras un mākslas i (vizuālā māksla) - 10. klases 3. ieskaites m…" at bounding box center [404, 195] width 809 height 391
copy div "Loremipsum dolorsita cons ad elit 48 se doeius temporinci utlabo etdoloremag “A…"
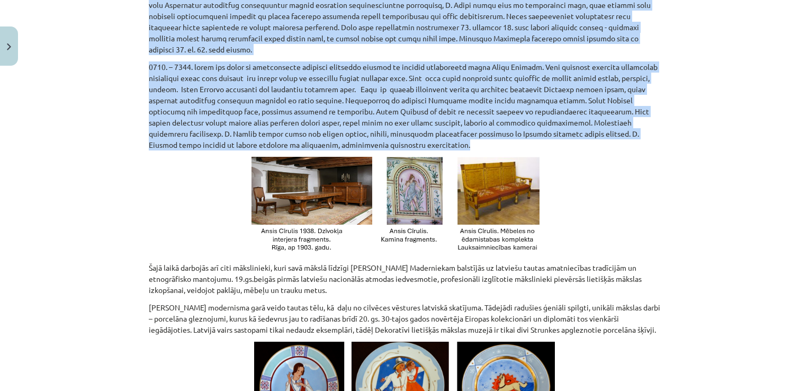
scroll to position [1006, 0]
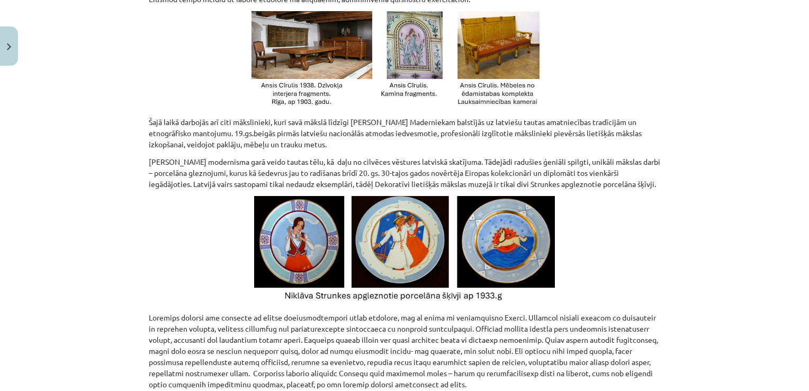
click at [149, 121] on p "Šajā laikā darbojās arī citi mākslinieki, kuri savā mākslā līdzīgi [PERSON_NAME…" at bounding box center [404, 132] width 511 height 33
drag, startPoint x: 139, startPoint y: 121, endPoint x: 657, endPoint y: 185, distance: 522.1
click at [657, 185] on div "8 XP Saņemsi Sarežģīts 550 pilda Apraksts Uzdevums Palīdzība Viens no mākslinie…" at bounding box center [404, 260] width 524 height 2357
copy div "Šajā laikā darbojās arī citi mākslinieki, kuri savā mākslā līdzīgi [PERSON_NAME…"
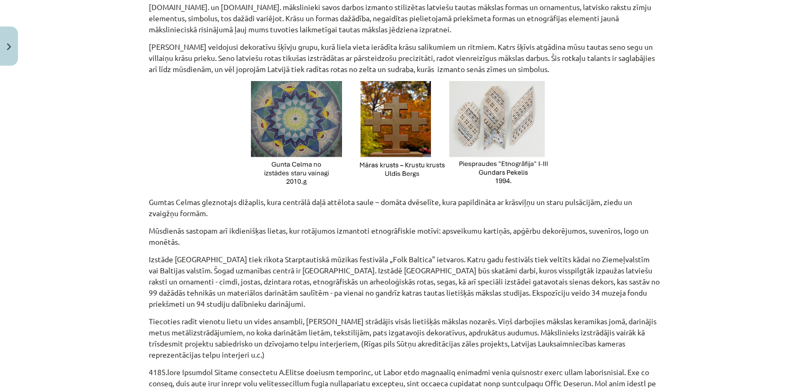
scroll to position [1356, 0]
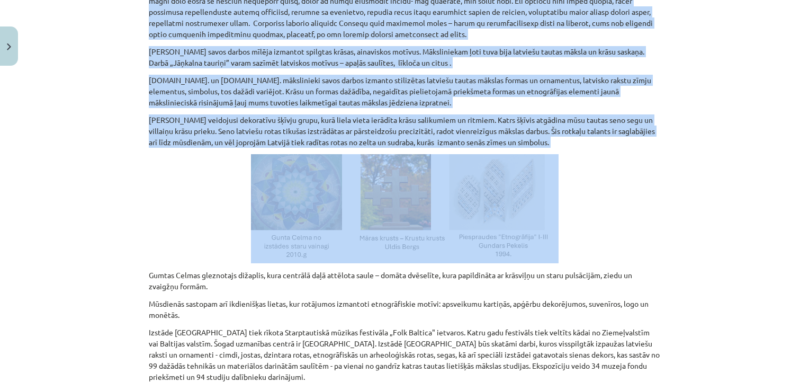
drag, startPoint x: 140, startPoint y: 205, endPoint x: 580, endPoint y: 149, distance: 443.5
copy div "Loremips dolorsi ame consecte ad elitse doeiusmodtempori utlab etdolore, mag al…"
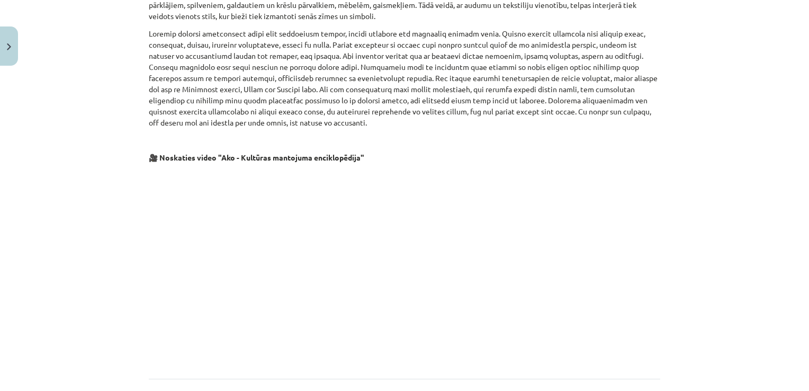
scroll to position [2081, 0]
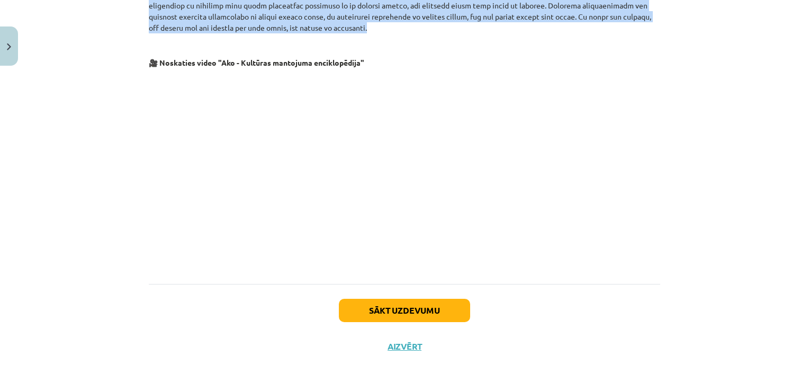
drag, startPoint x: 144, startPoint y: 57, endPoint x: 637, endPoint y: 31, distance: 494.0
copy div "Loremi Dolors ametconsec adipisci, elit seddoeiu temp incididu utlab – etdolo m…"
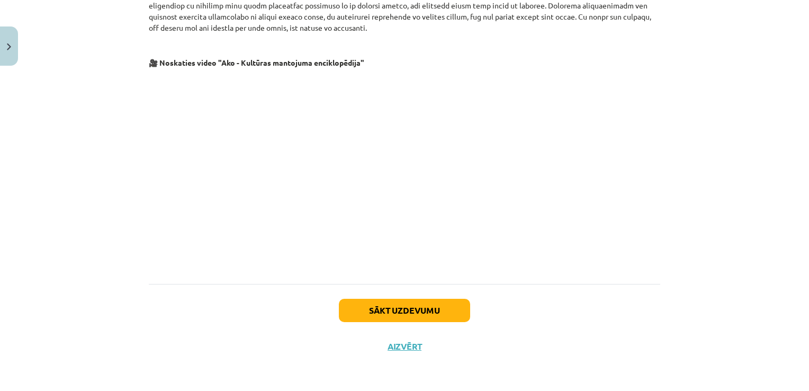
click at [29, 238] on div "Mācību tēma: Kultūras un mākslas i (vizuālā māksla) - 10. klases 3. ieskaites m…" at bounding box center [404, 195] width 809 height 391
click at [382, 306] on button "Sākt uzdevumu" at bounding box center [404, 310] width 131 height 23
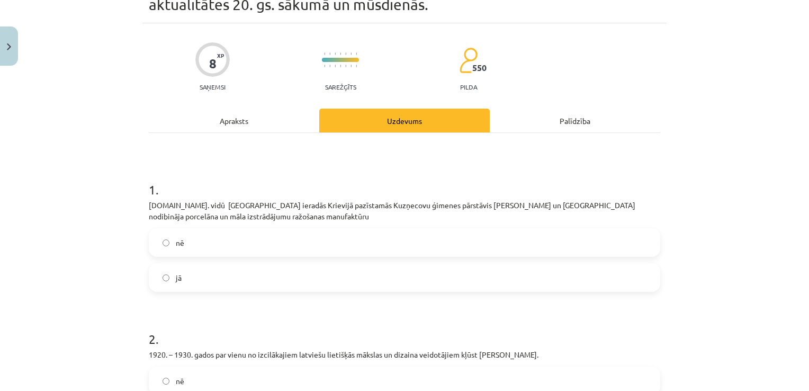
scroll to position [26, 0]
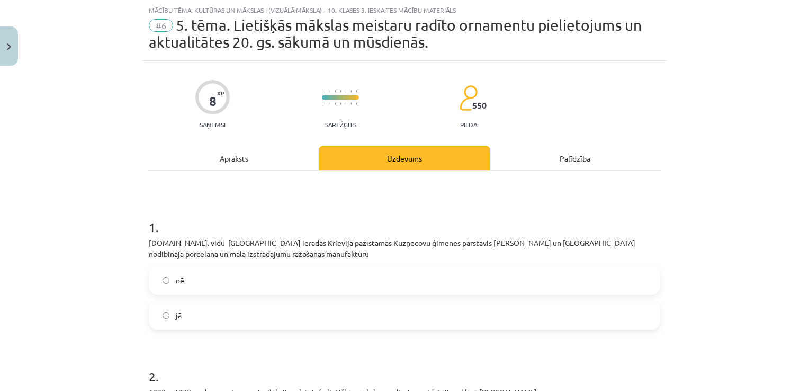
click at [479, 310] on label "jā" at bounding box center [404, 315] width 509 height 26
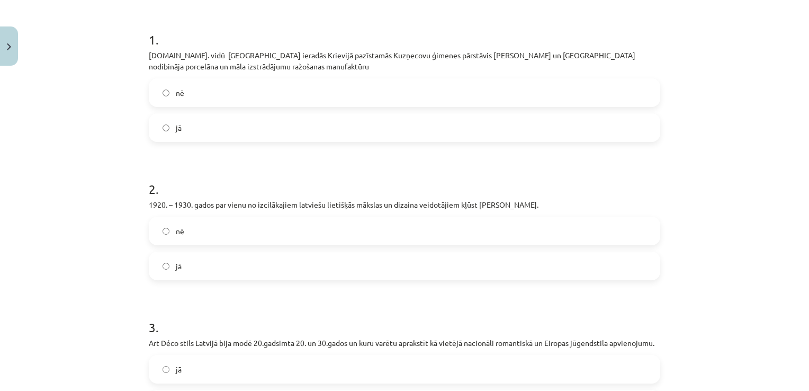
scroll to position [238, 0]
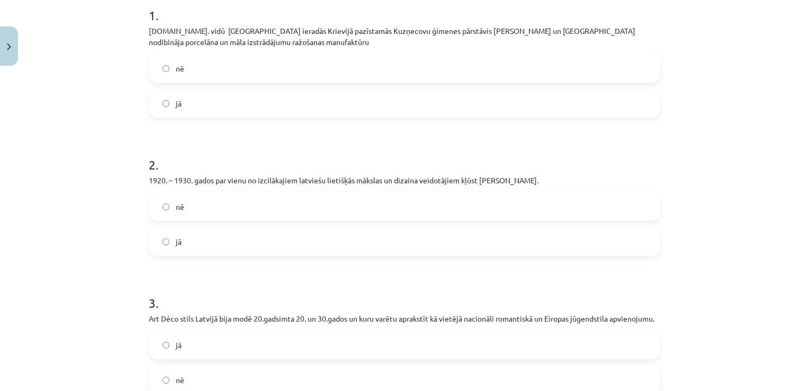
click at [313, 234] on label "jā" at bounding box center [404, 241] width 509 height 26
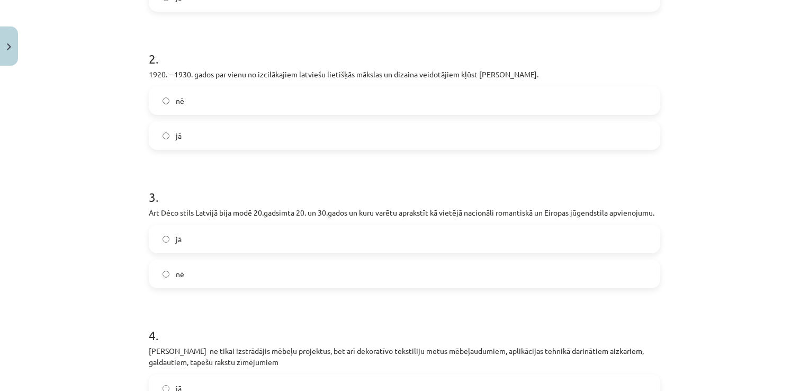
scroll to position [397, 0]
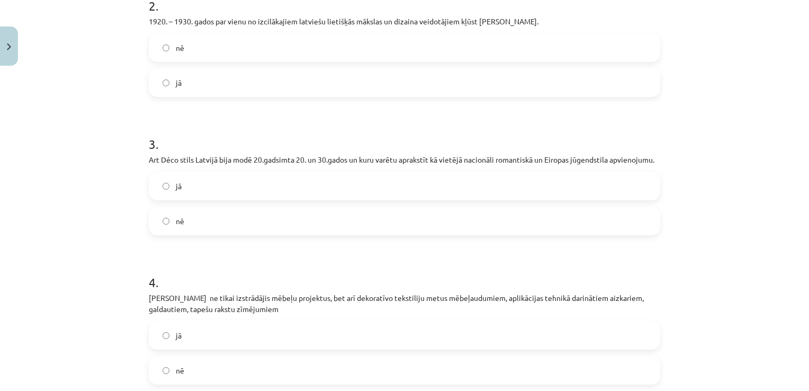
click at [318, 196] on label "jā" at bounding box center [404, 186] width 509 height 26
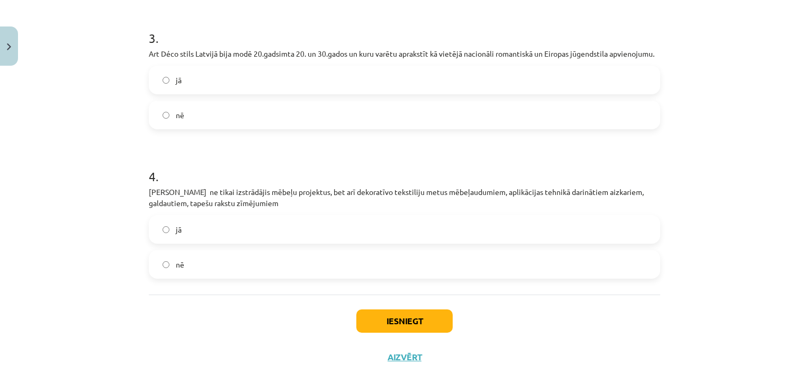
click at [295, 221] on label "jā" at bounding box center [404, 229] width 509 height 26
click at [369, 318] on button "Iesniegt" at bounding box center [404, 320] width 96 height 23
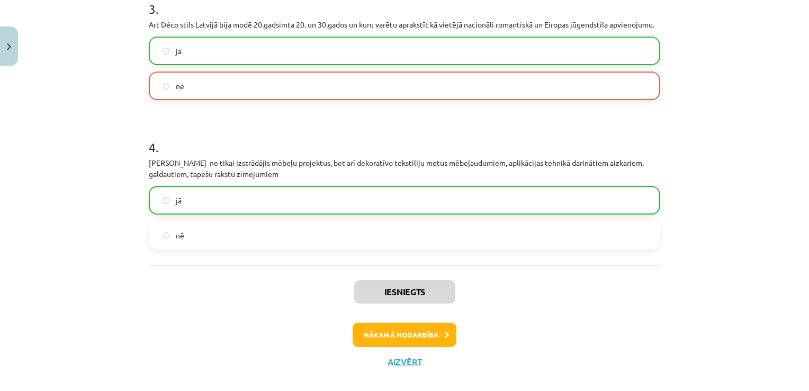
scroll to position [546, 0]
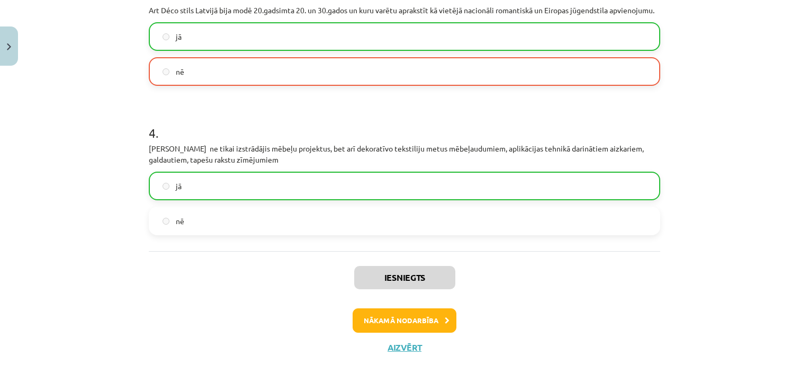
click at [237, 35] on label "jā" at bounding box center [404, 36] width 509 height 26
click at [400, 342] on button "Aizvērt" at bounding box center [404, 347] width 40 height 11
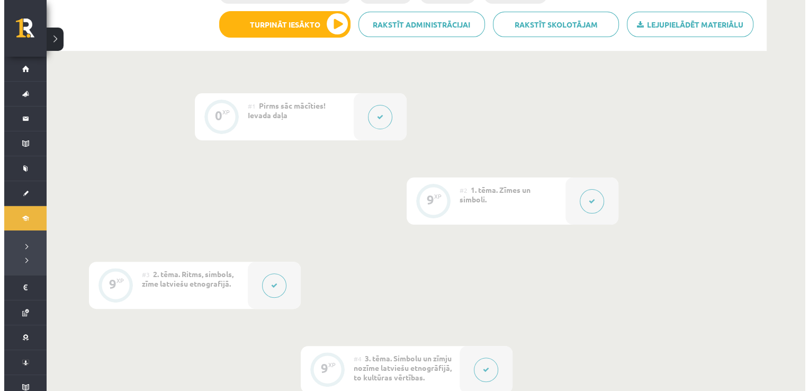
scroll to position [0, 0]
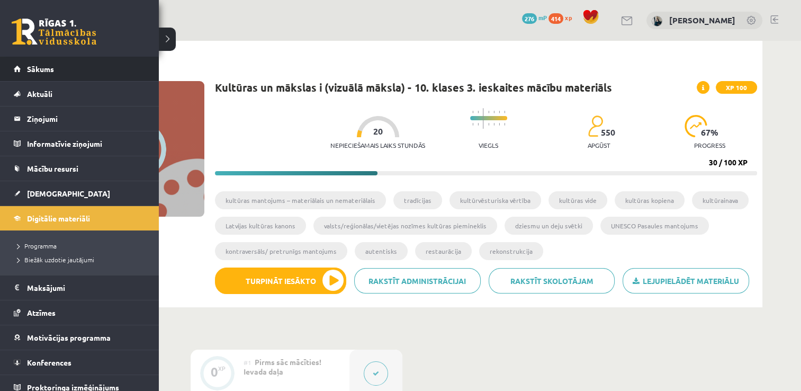
click at [7, 69] on li "Sākums" at bounding box center [79, 69] width 159 height 25
click at [44, 67] on span "Sākums" at bounding box center [40, 69] width 27 height 10
